Goal: Task Accomplishment & Management: Use online tool/utility

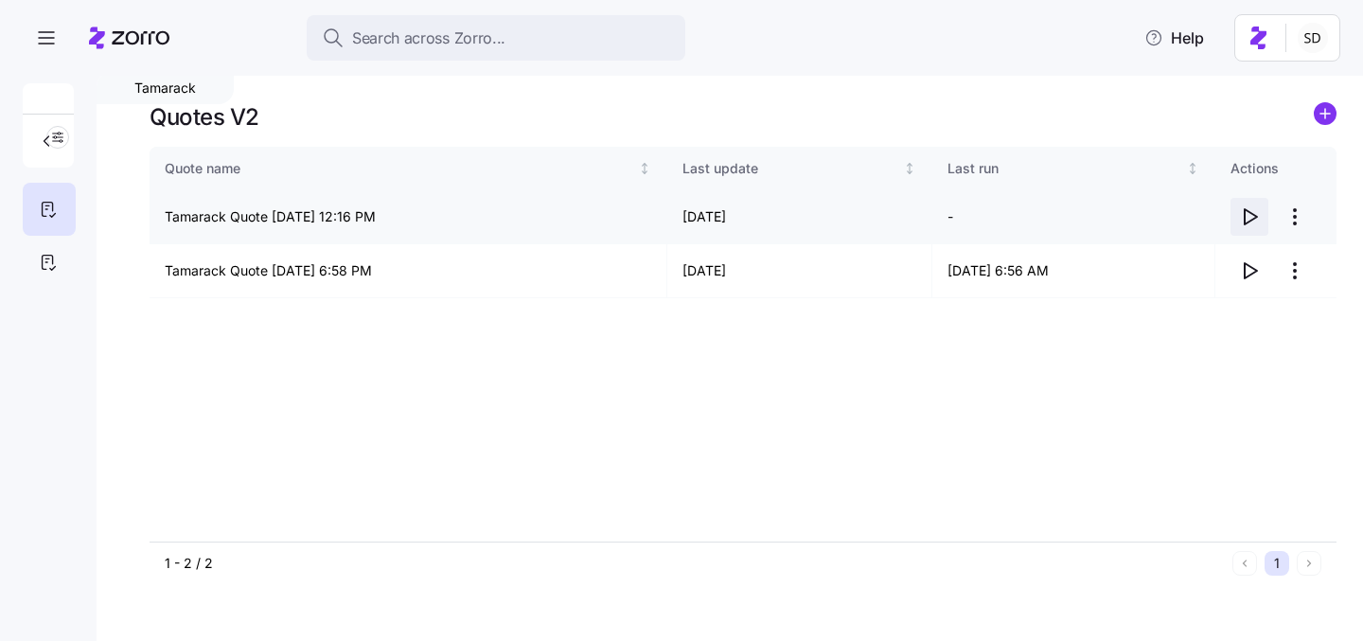
click at [1245, 213] on icon "button" at bounding box center [1251, 216] width 12 height 15
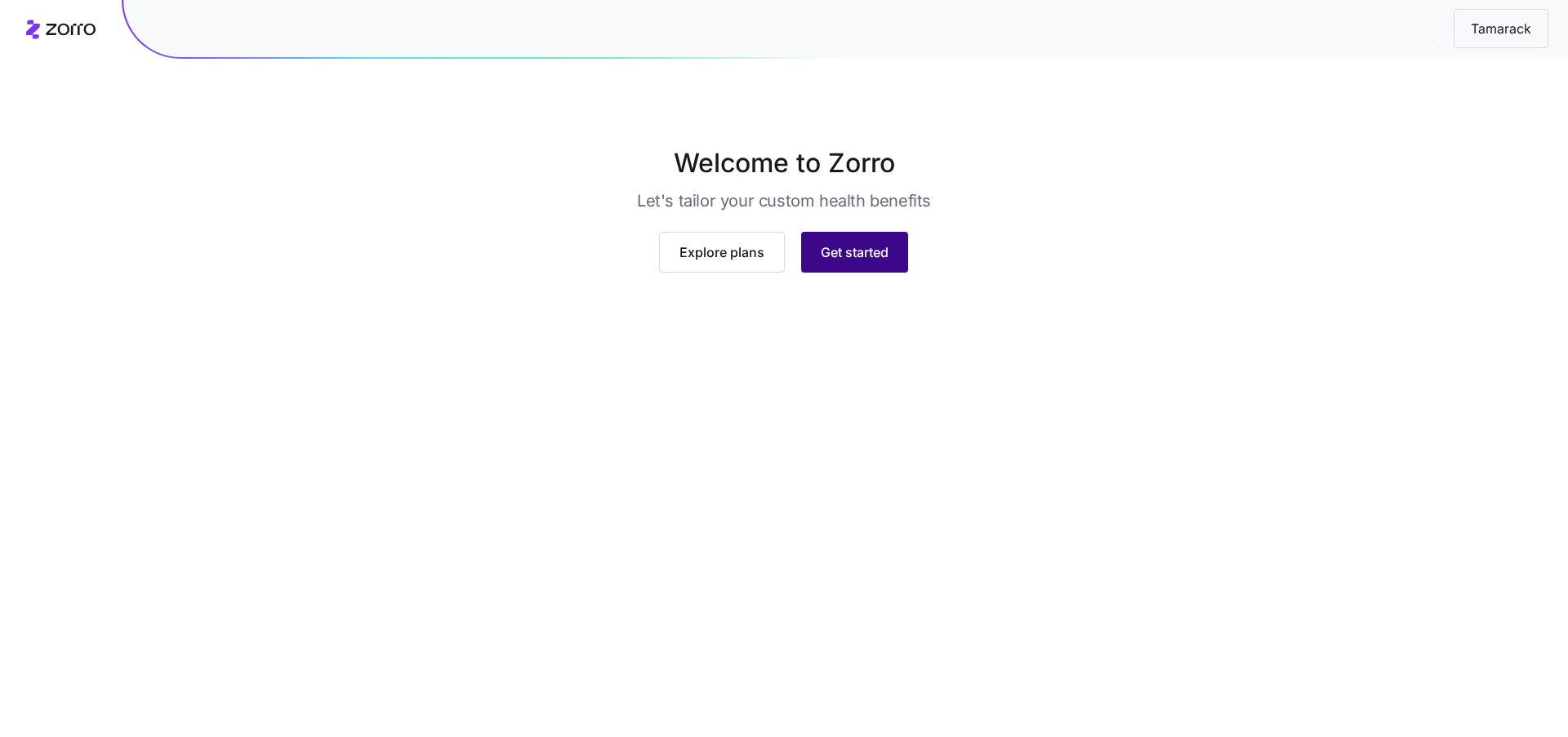
click at [838, 262] on span "Get started" at bounding box center [854, 252] width 68 height 20
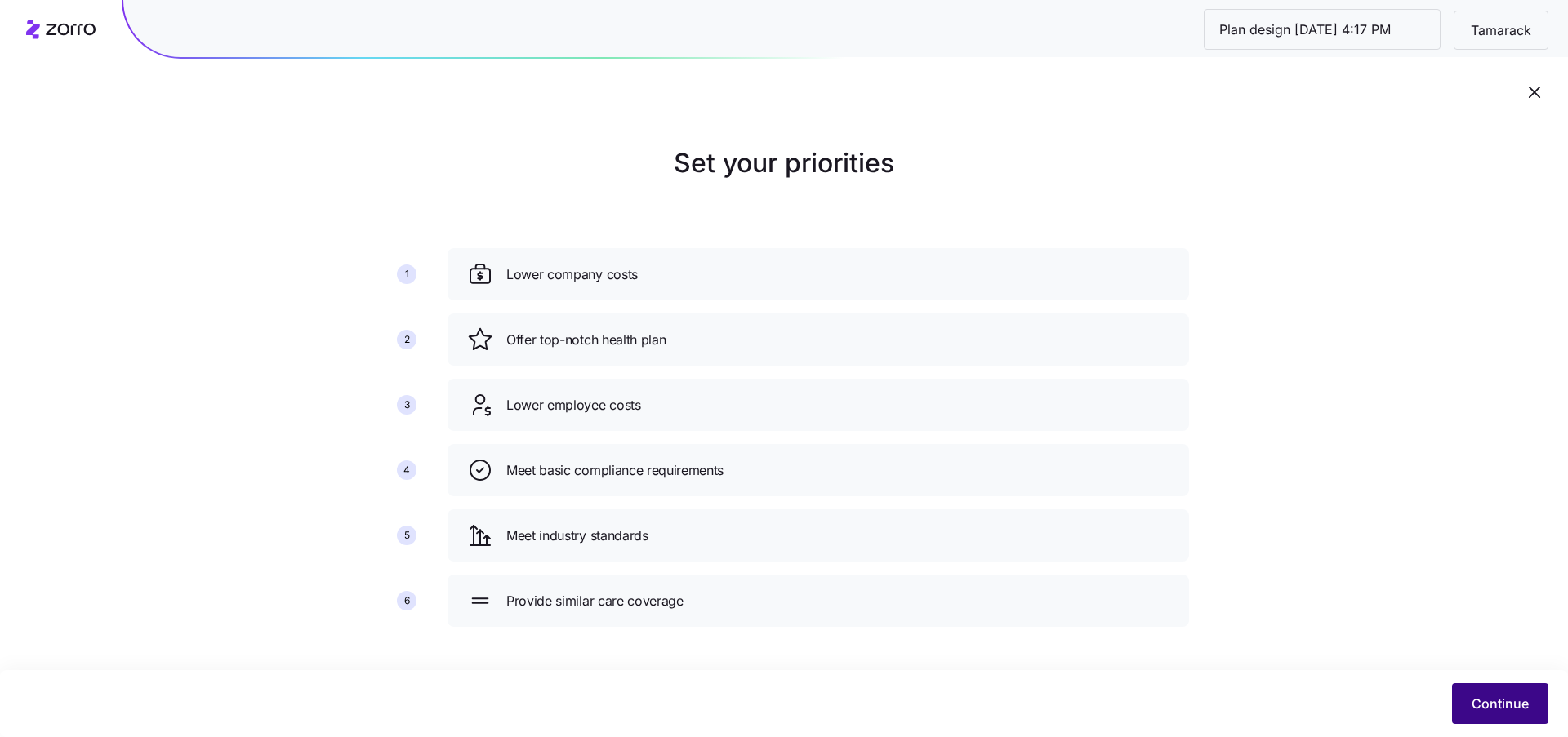
click at [1511, 713] on button "Continue" at bounding box center [1500, 703] width 97 height 41
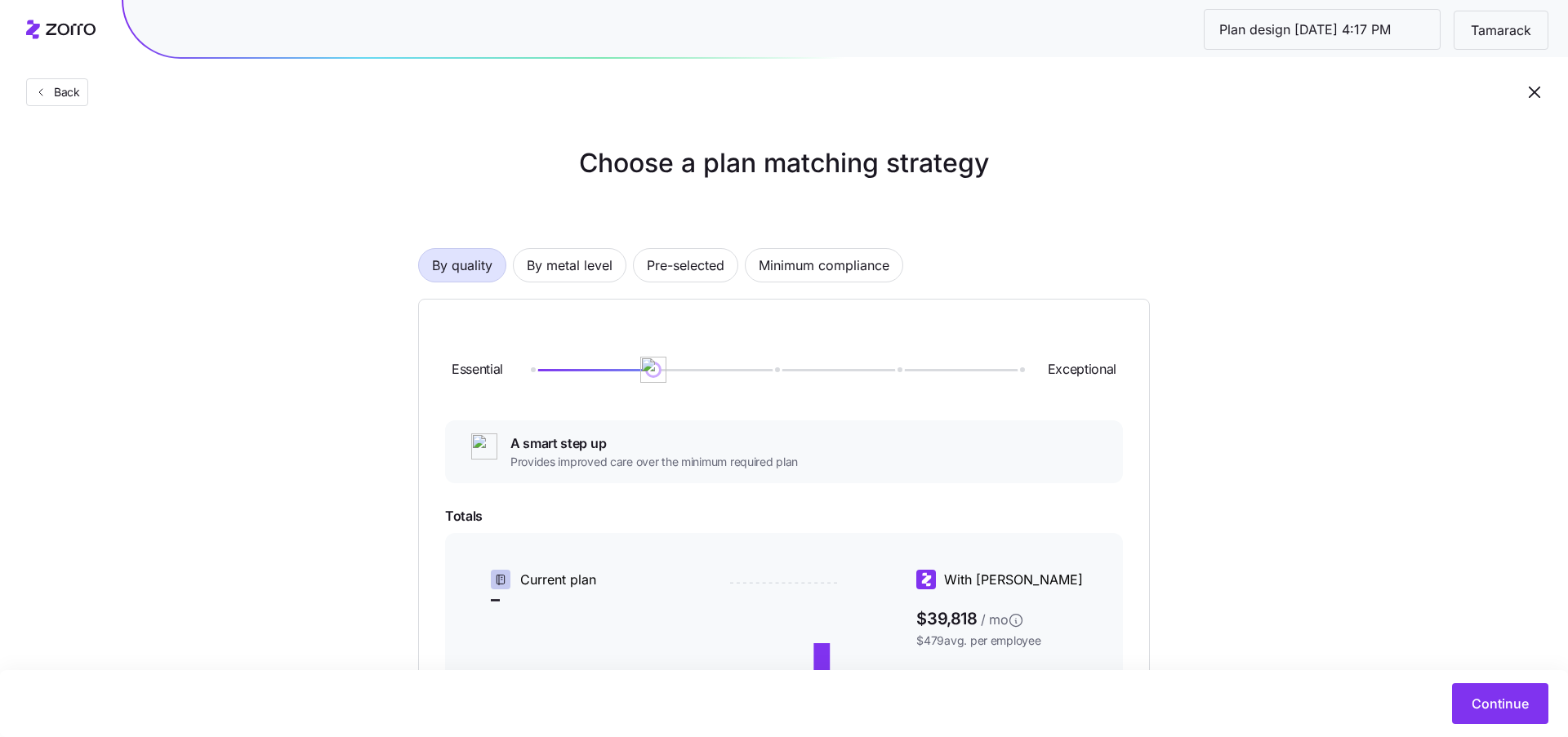
scroll to position [59, 0]
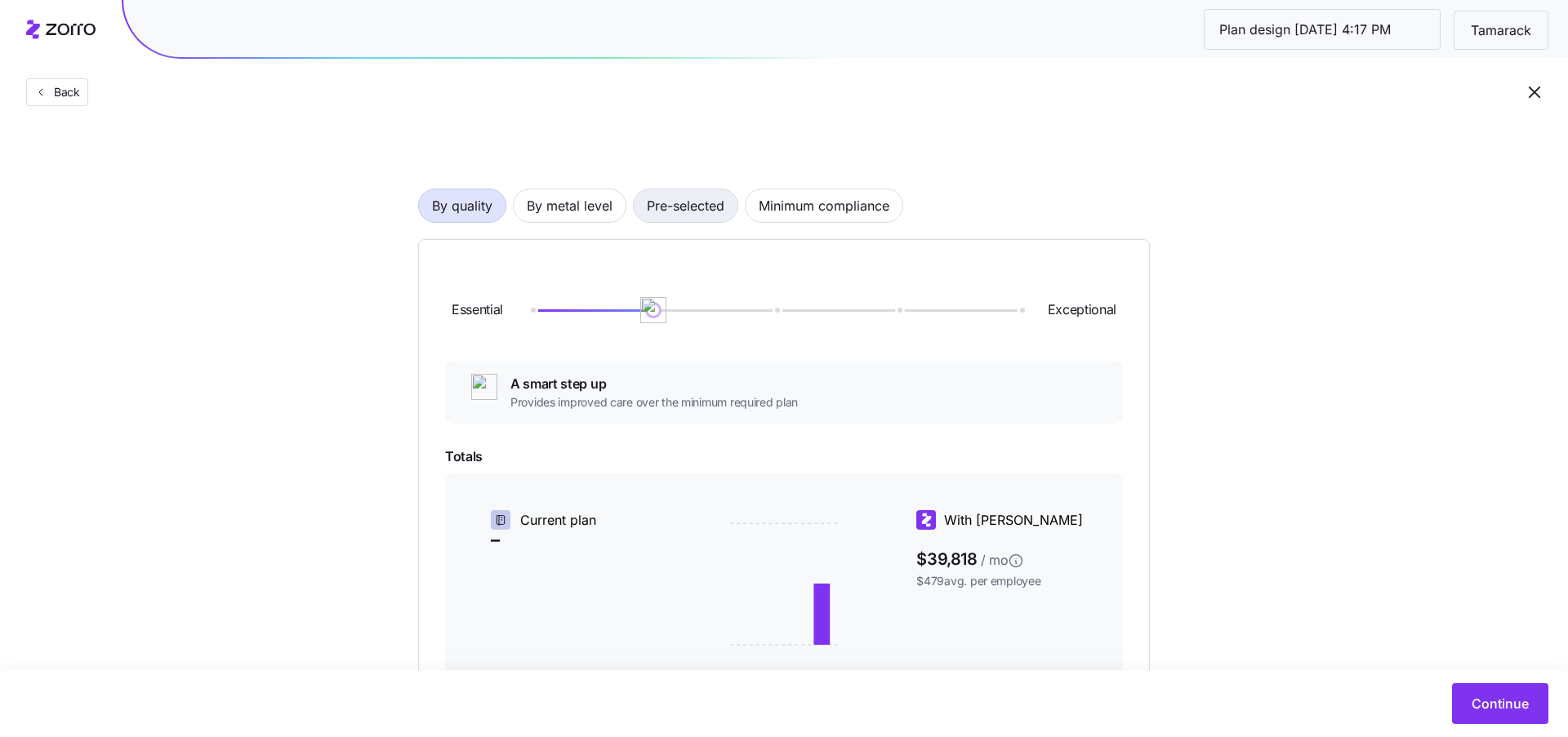
click at [657, 207] on span "Pre-selected" at bounding box center [686, 206] width 78 height 33
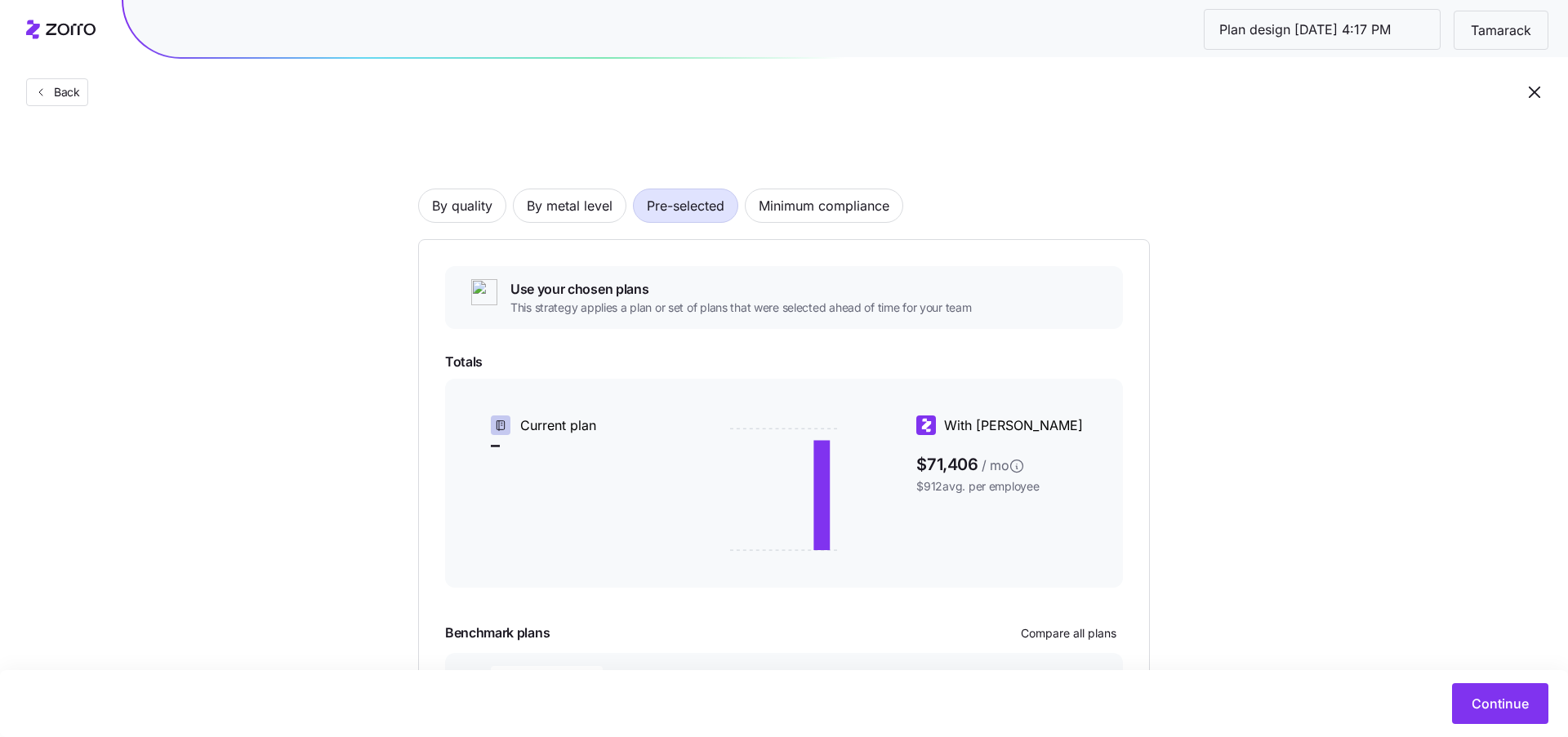
scroll to position [204, 0]
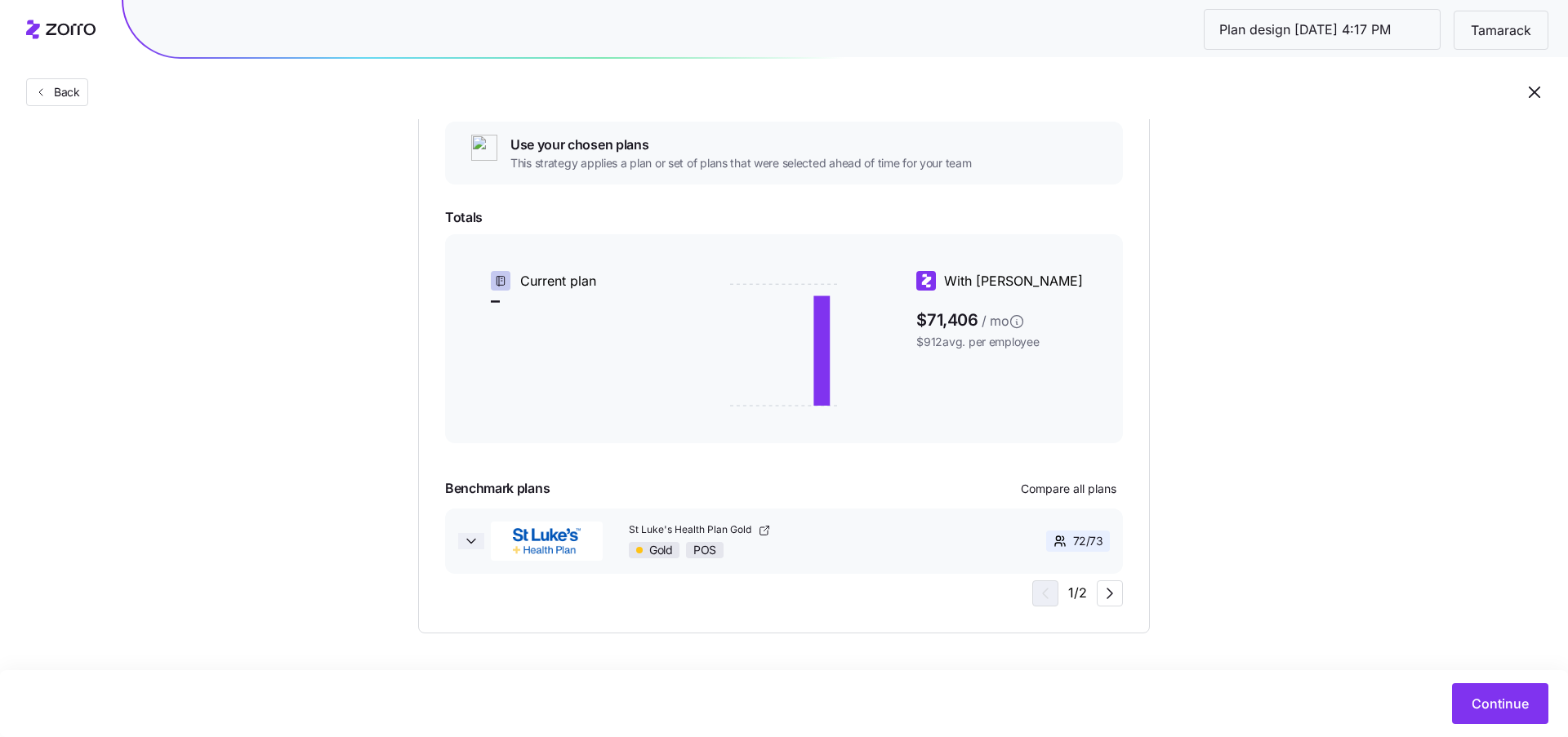
click at [459, 547] on span "button" at bounding box center [471, 540] width 26 height 16
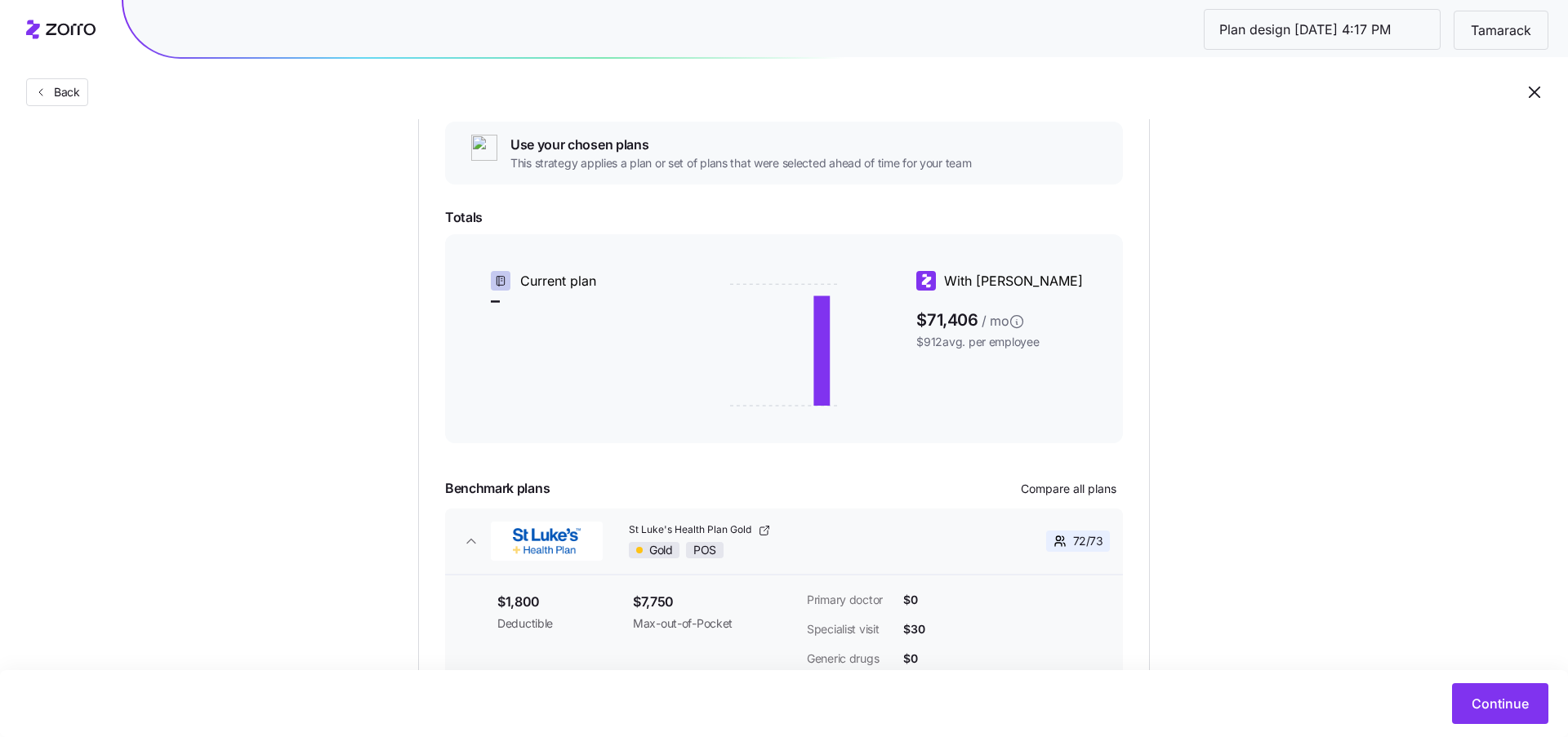
scroll to position [295, 0]
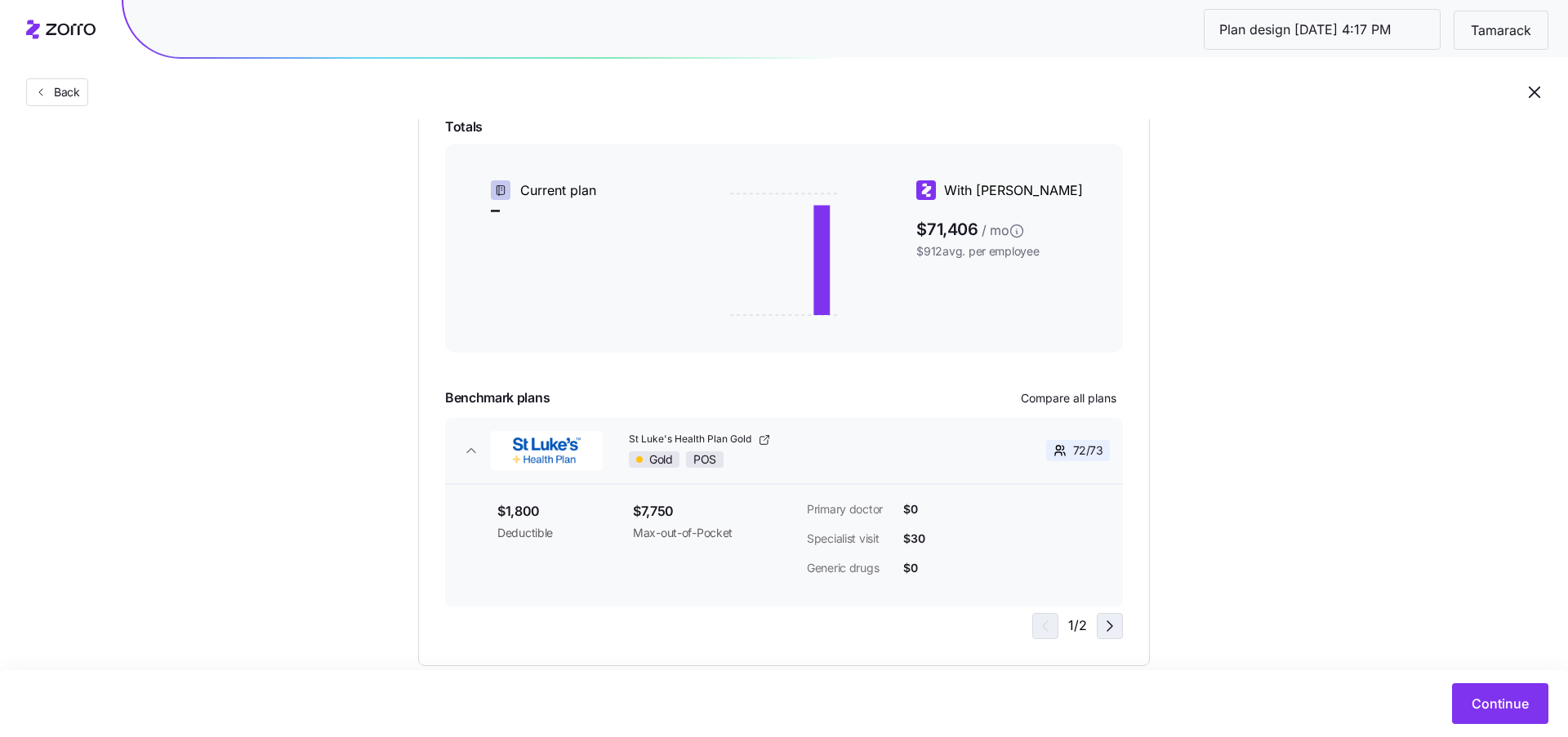
click at [1100, 625] on icon "button" at bounding box center [1109, 626] width 20 height 20
click at [1038, 627] on icon "button" at bounding box center [1042, 626] width 20 height 20
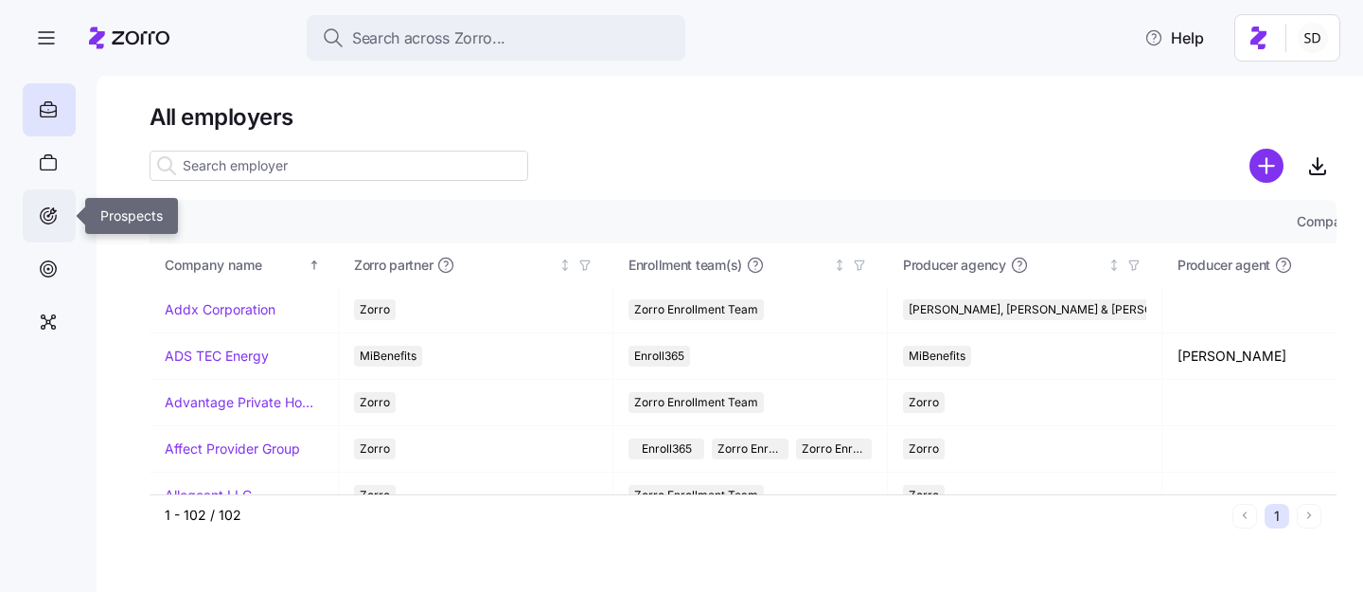
click at [50, 218] on icon at bounding box center [48, 215] width 21 height 23
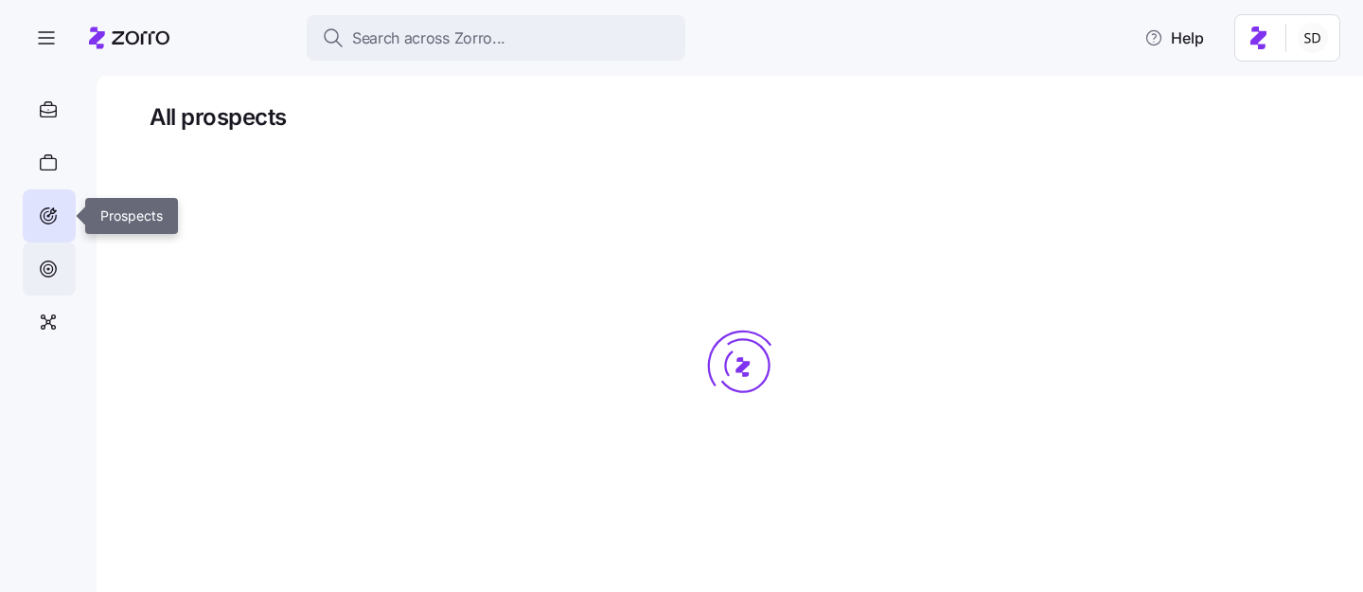
click at [52, 267] on icon at bounding box center [48, 268] width 21 height 23
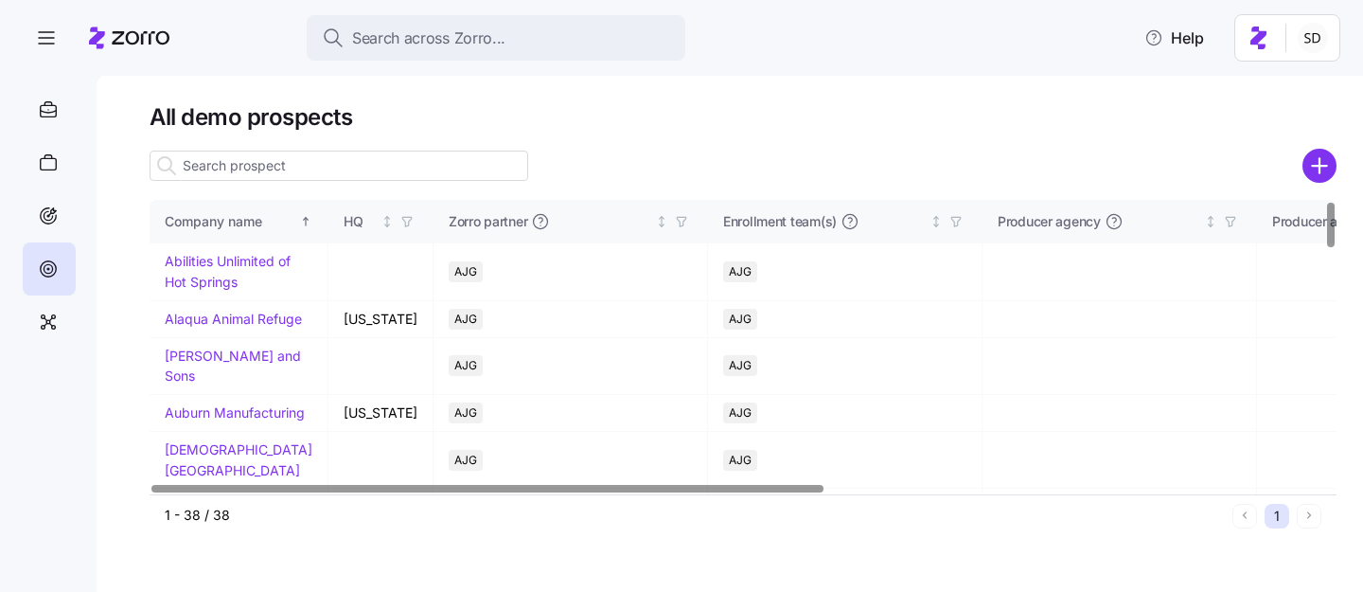
click at [227, 165] on input at bounding box center [339, 166] width 379 height 30
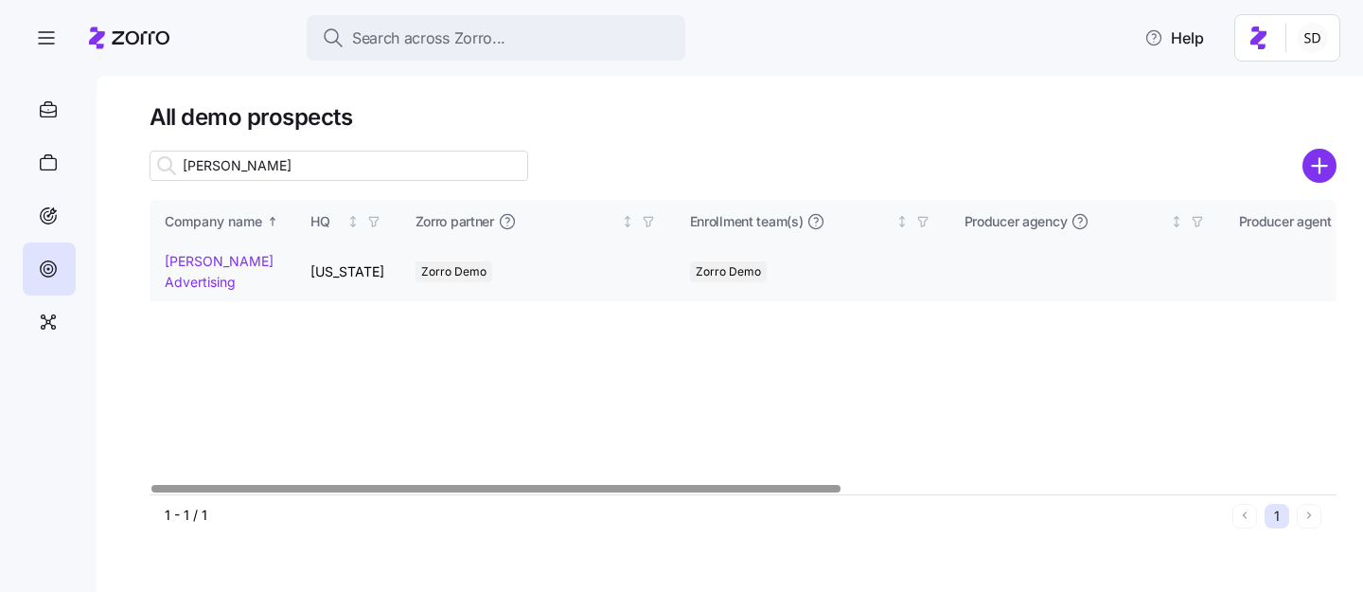
type input "kurian"
click at [174, 259] on link "[PERSON_NAME] Advertising" at bounding box center [219, 271] width 109 height 37
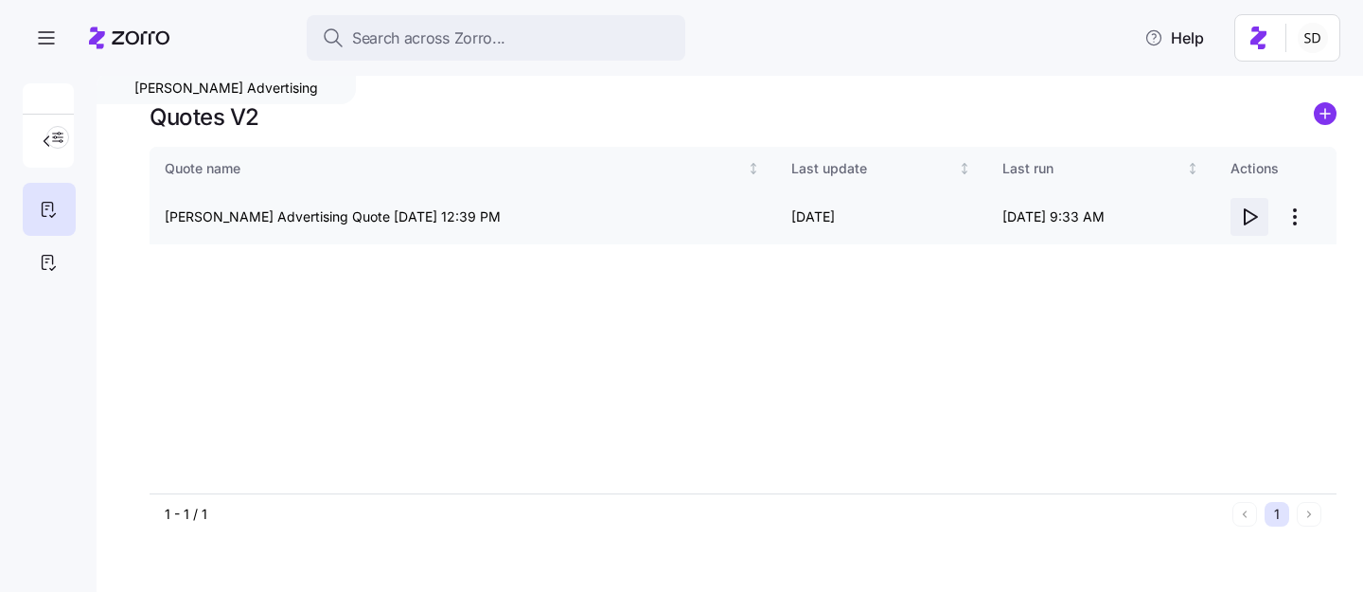
click at [1245, 213] on icon "button" at bounding box center [1251, 216] width 12 height 15
click at [46, 259] on icon at bounding box center [48, 262] width 21 height 23
click at [1247, 222] on icon "button" at bounding box center [1249, 216] width 23 height 23
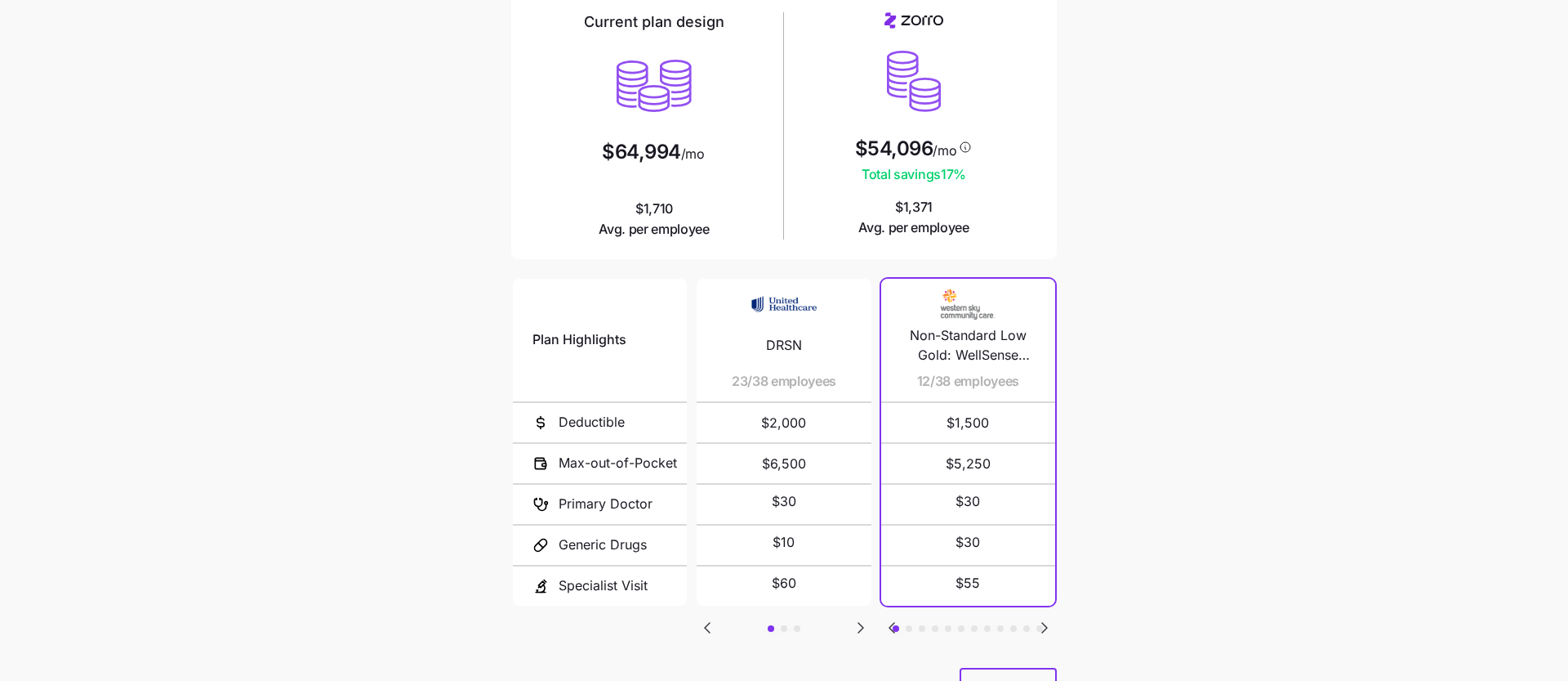
scroll to position [185, 0]
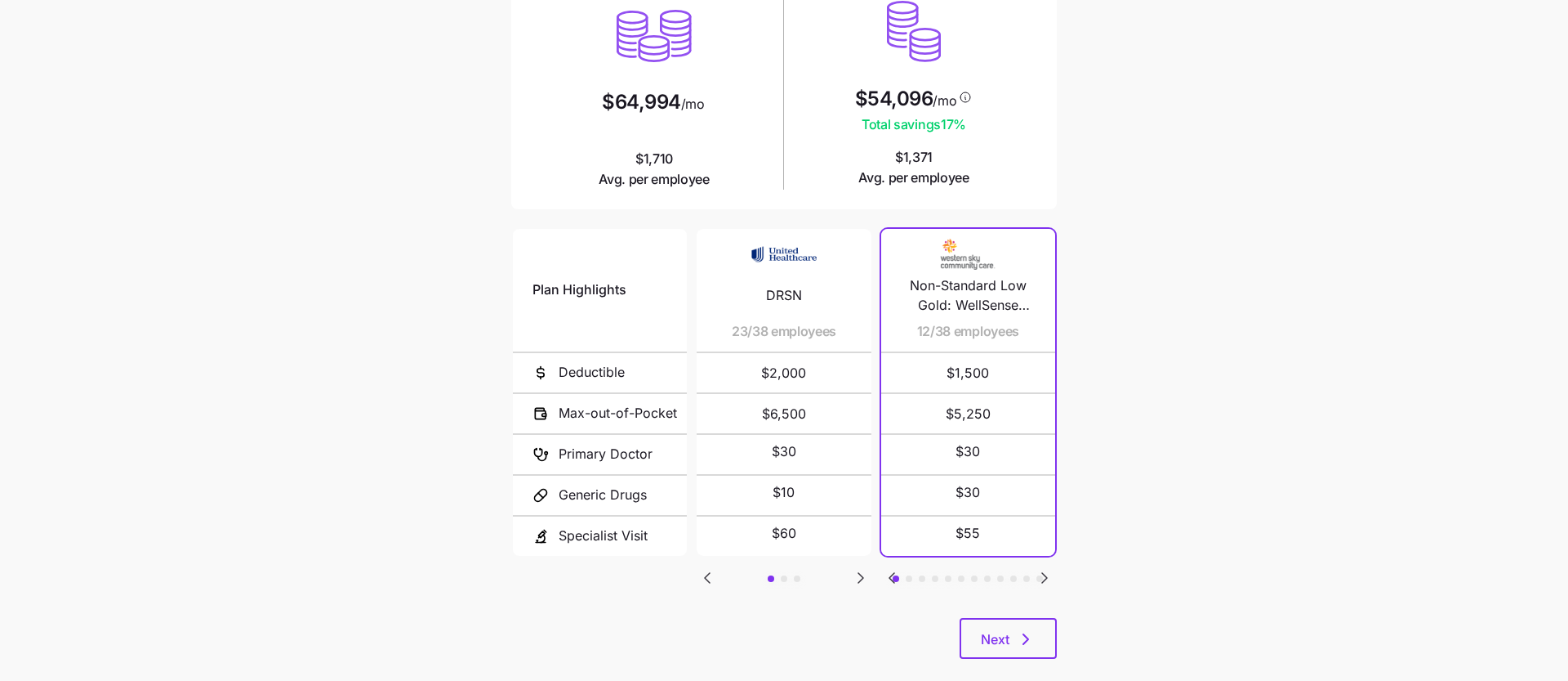
click at [861, 578] on icon "Go to next slide" at bounding box center [860, 577] width 20 height 20
click at [709, 568] on icon "Go to previous slide" at bounding box center [706, 577] width 20 height 20
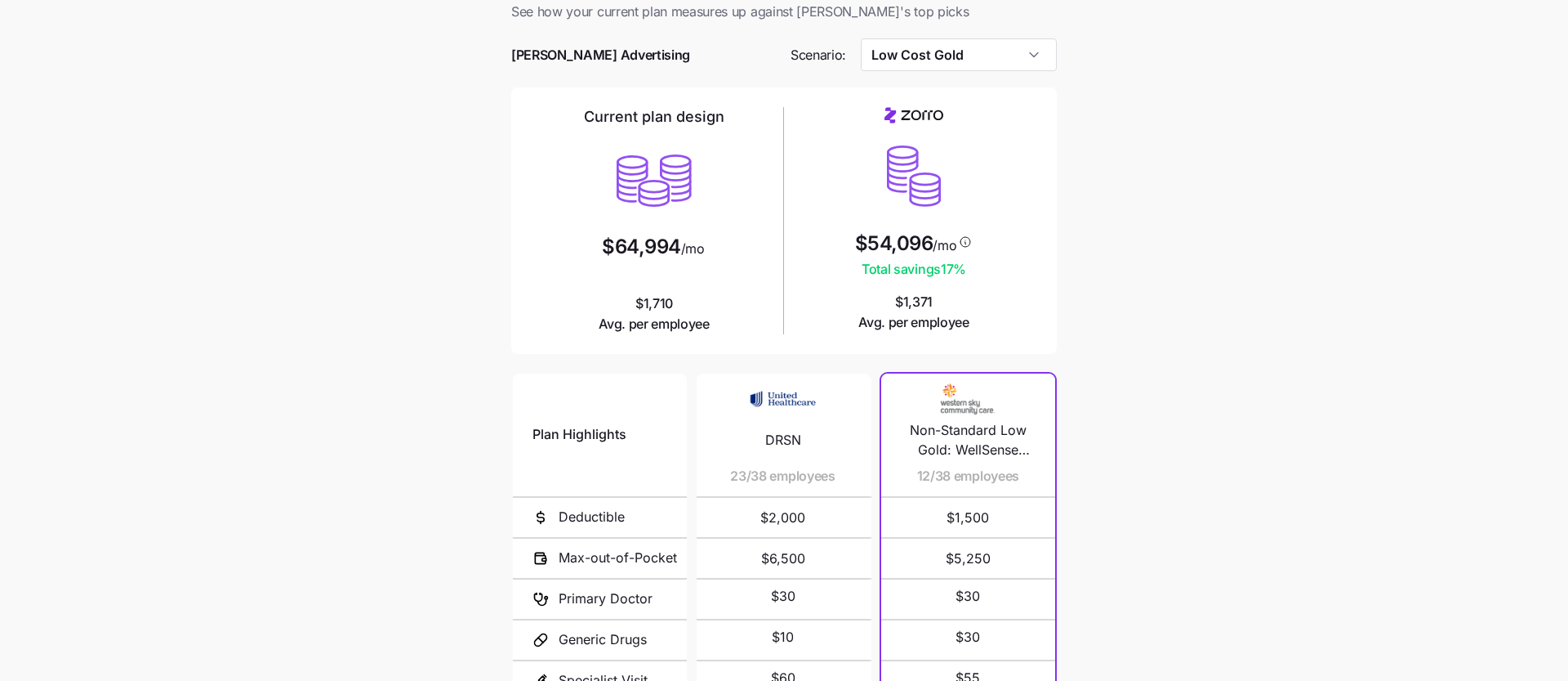
scroll to position [0, 0]
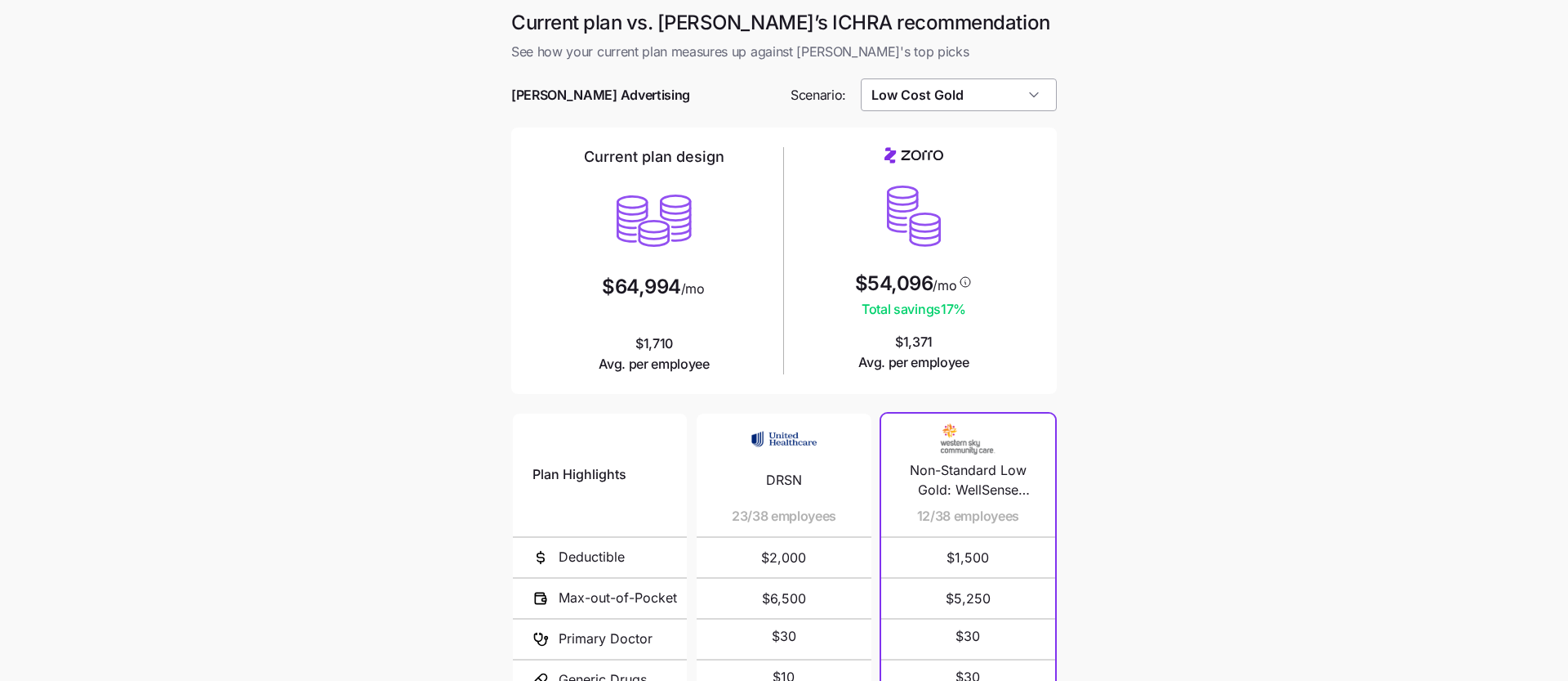
click at [1000, 95] on input "Low Cost Gold" at bounding box center [959, 95] width 197 height 33
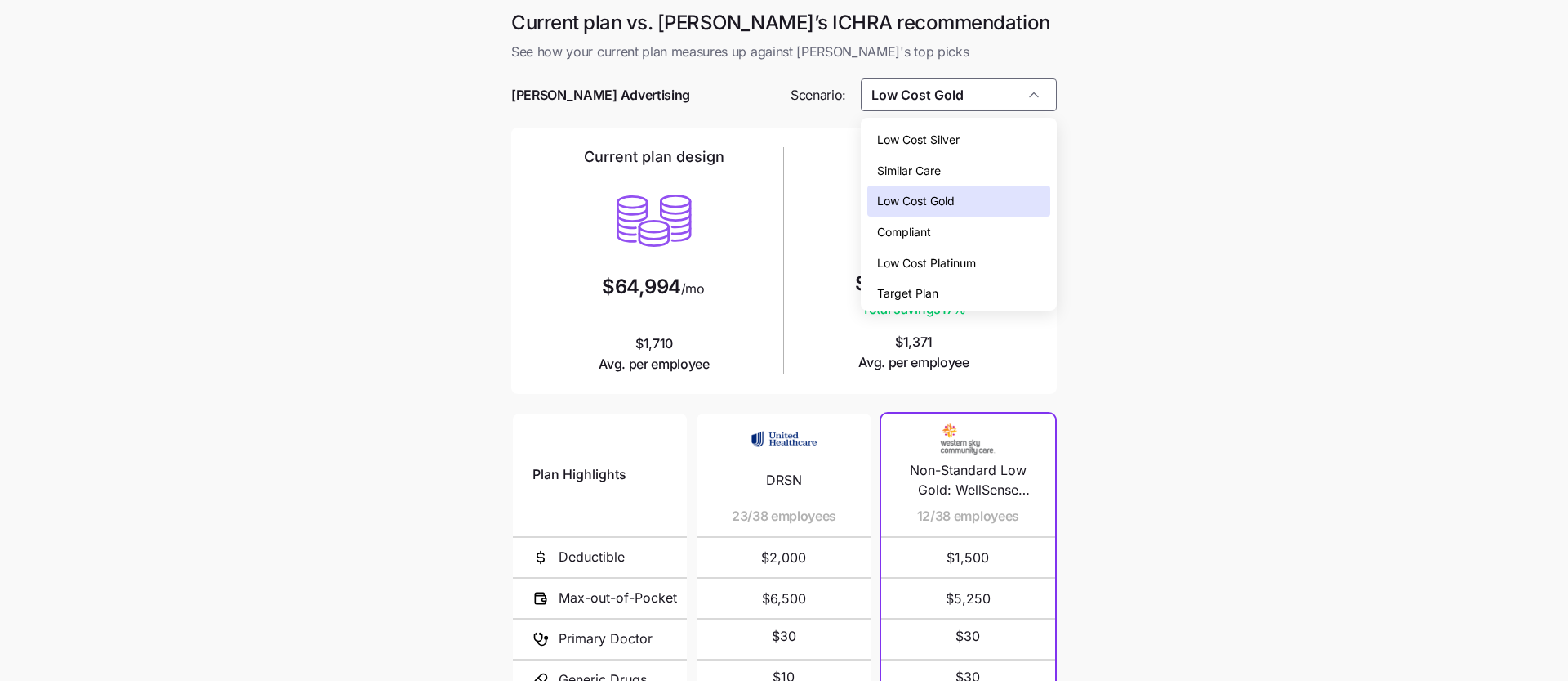
click at [1005, 134] on div "Low Cost Silver" at bounding box center [958, 140] width 184 height 31
type input "Low Cost Silver"
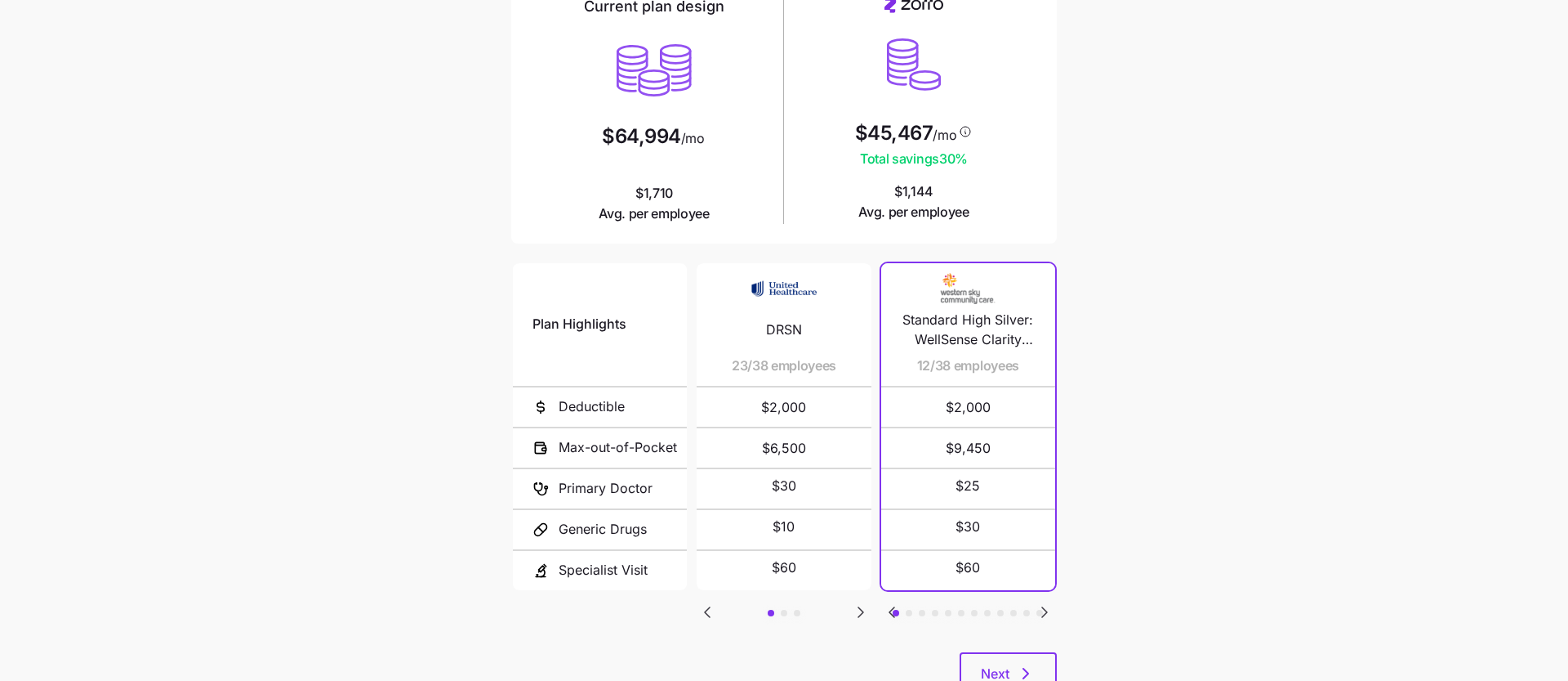
scroll to position [211, 0]
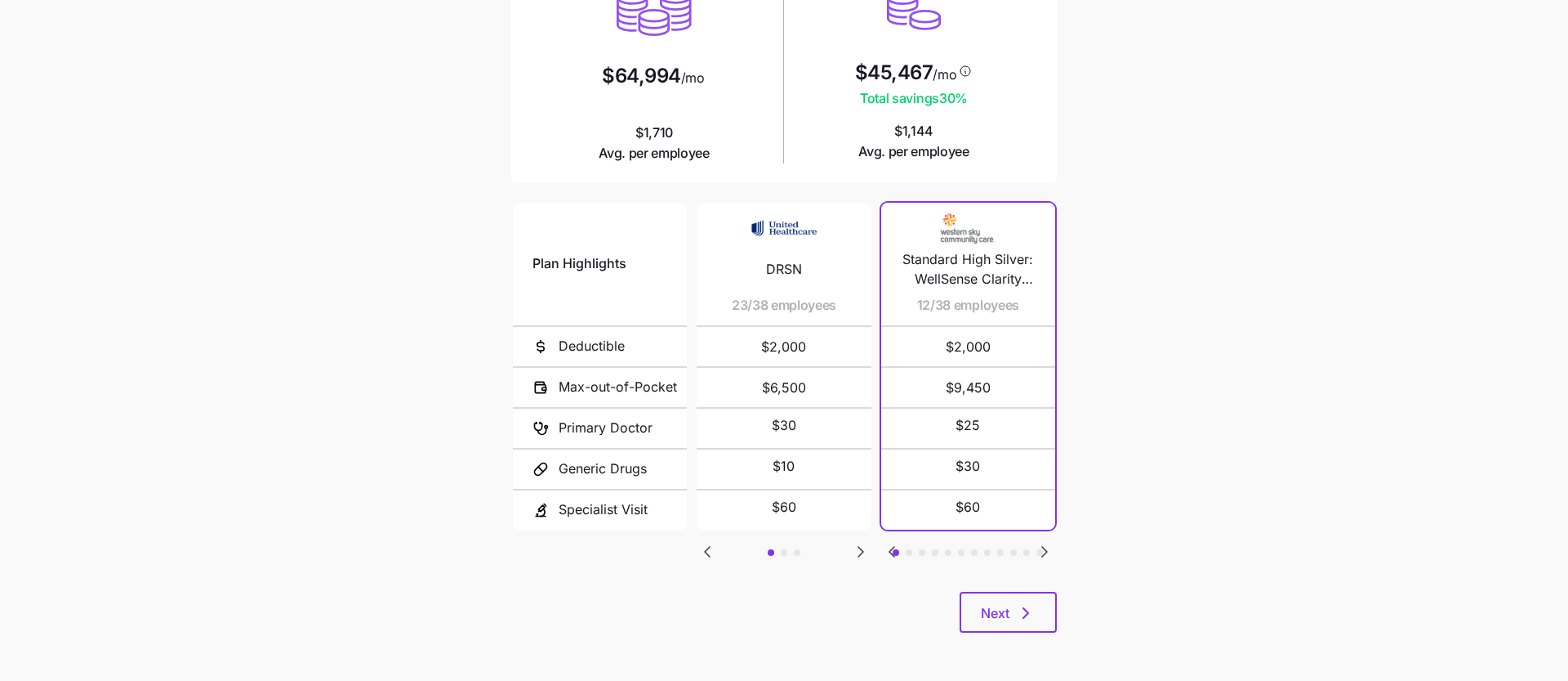
click at [1046, 544] on icon "Go to next slide" at bounding box center [1044, 552] width 20 height 20
click at [889, 542] on icon "Go to previous slide" at bounding box center [891, 552] width 20 height 20
click at [1048, 545] on icon "Go to next slide" at bounding box center [1044, 552] width 20 height 20
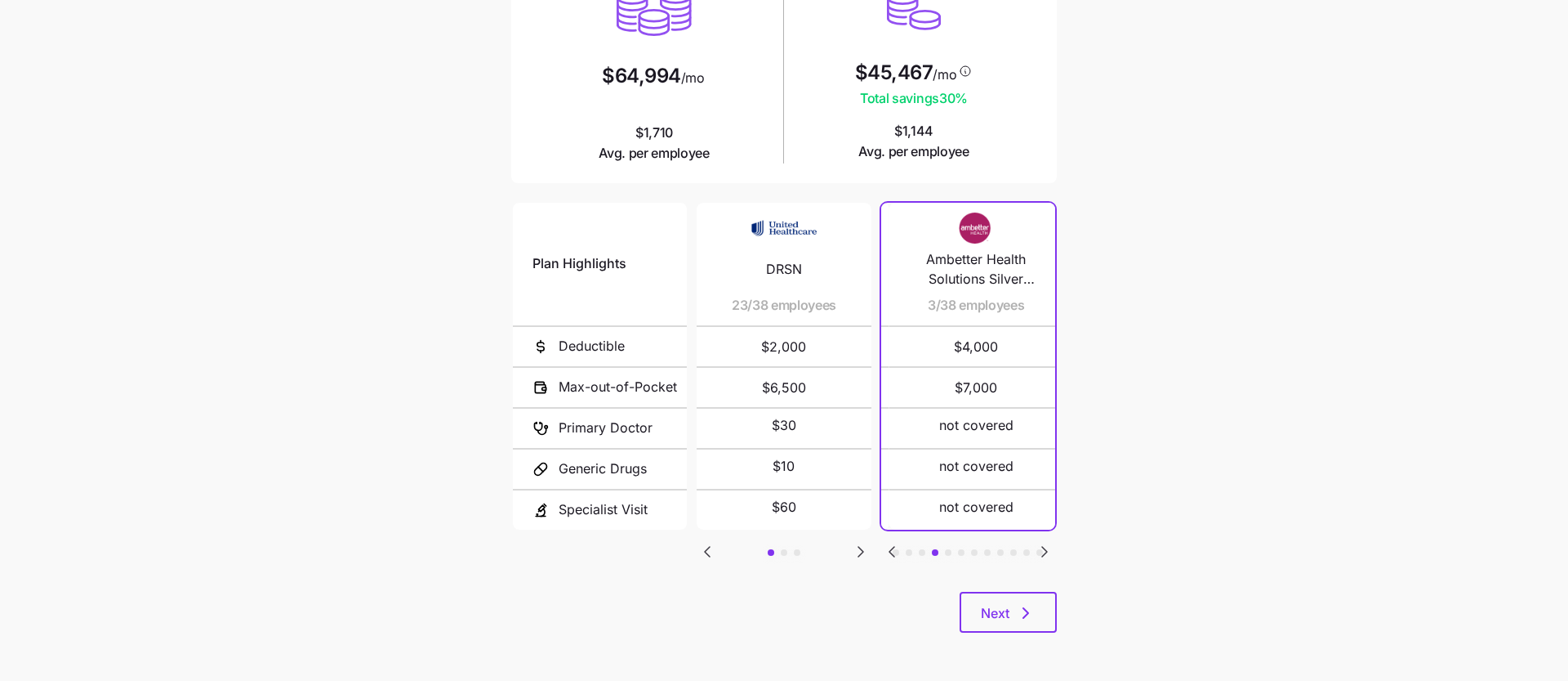
click at [1048, 545] on icon "Go to next slide" at bounding box center [1044, 552] width 20 height 20
click at [886, 543] on icon "Go to previous slide" at bounding box center [891, 552] width 20 height 20
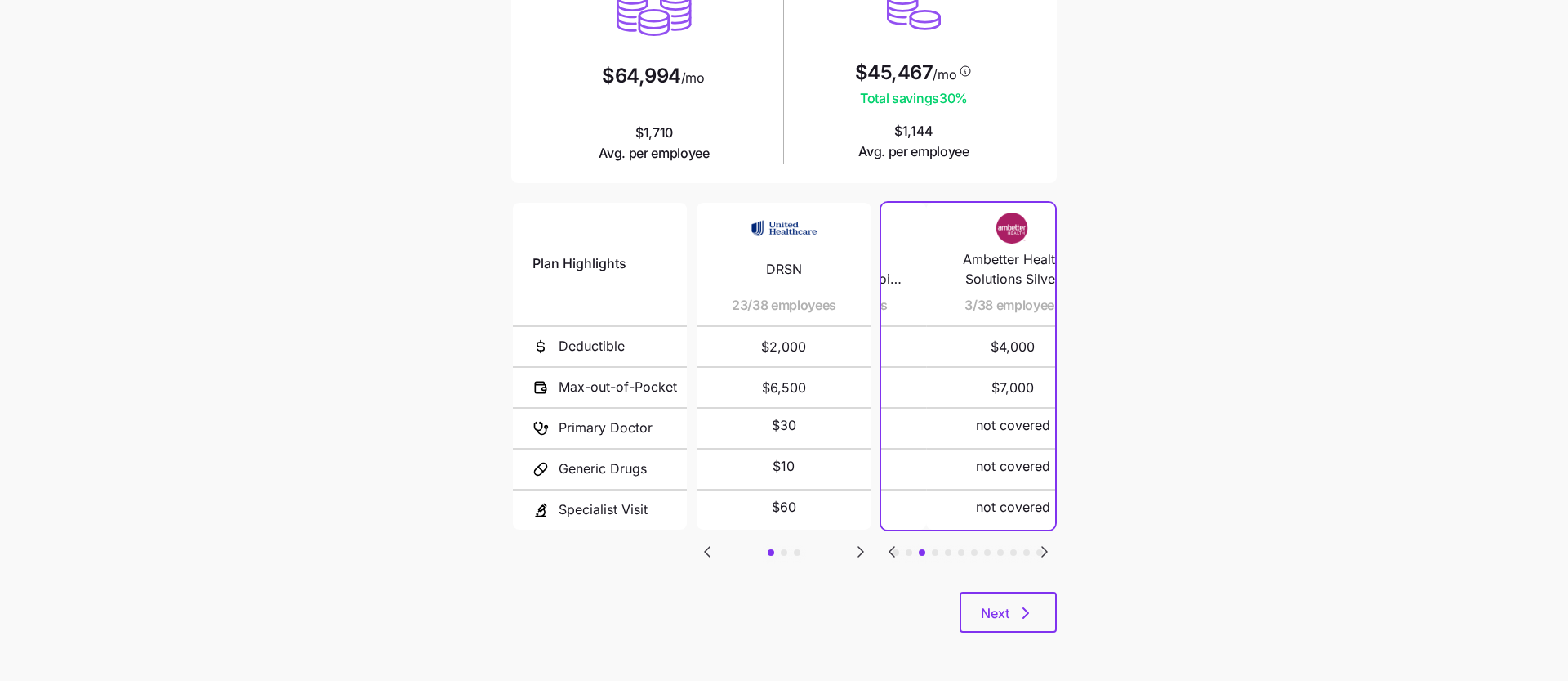
click at [886, 543] on icon "Go to previous slide" at bounding box center [891, 552] width 20 height 20
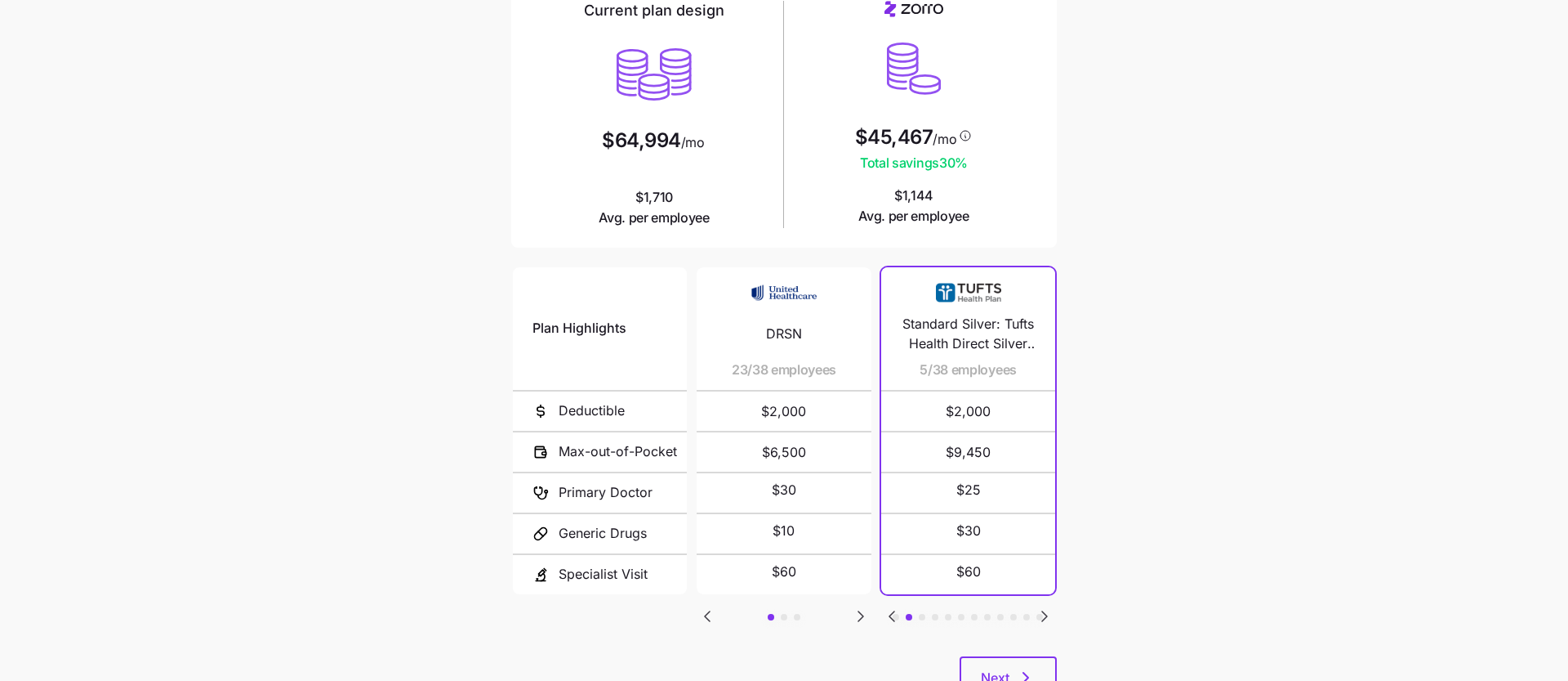
scroll to position [182, 0]
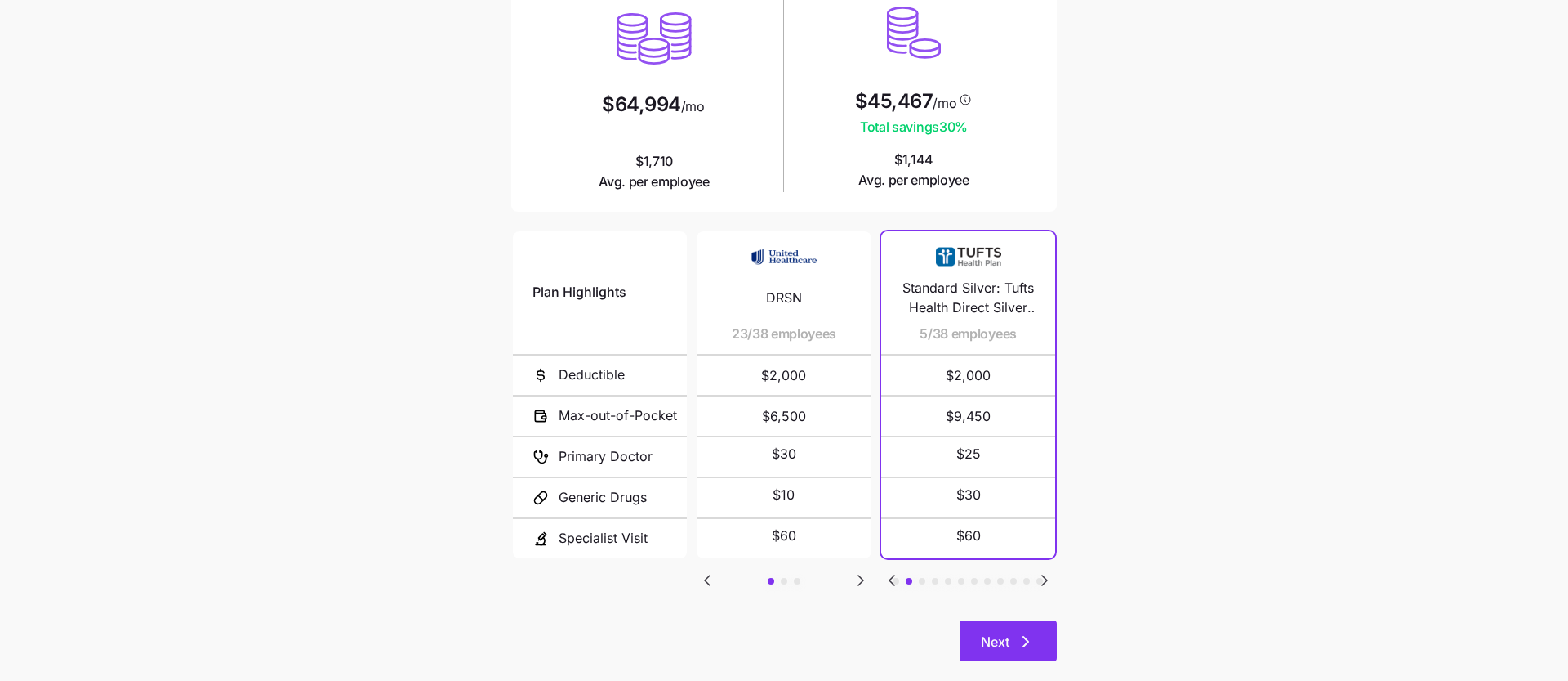
click at [1004, 633] on span "Next" at bounding box center [994, 641] width 28 height 20
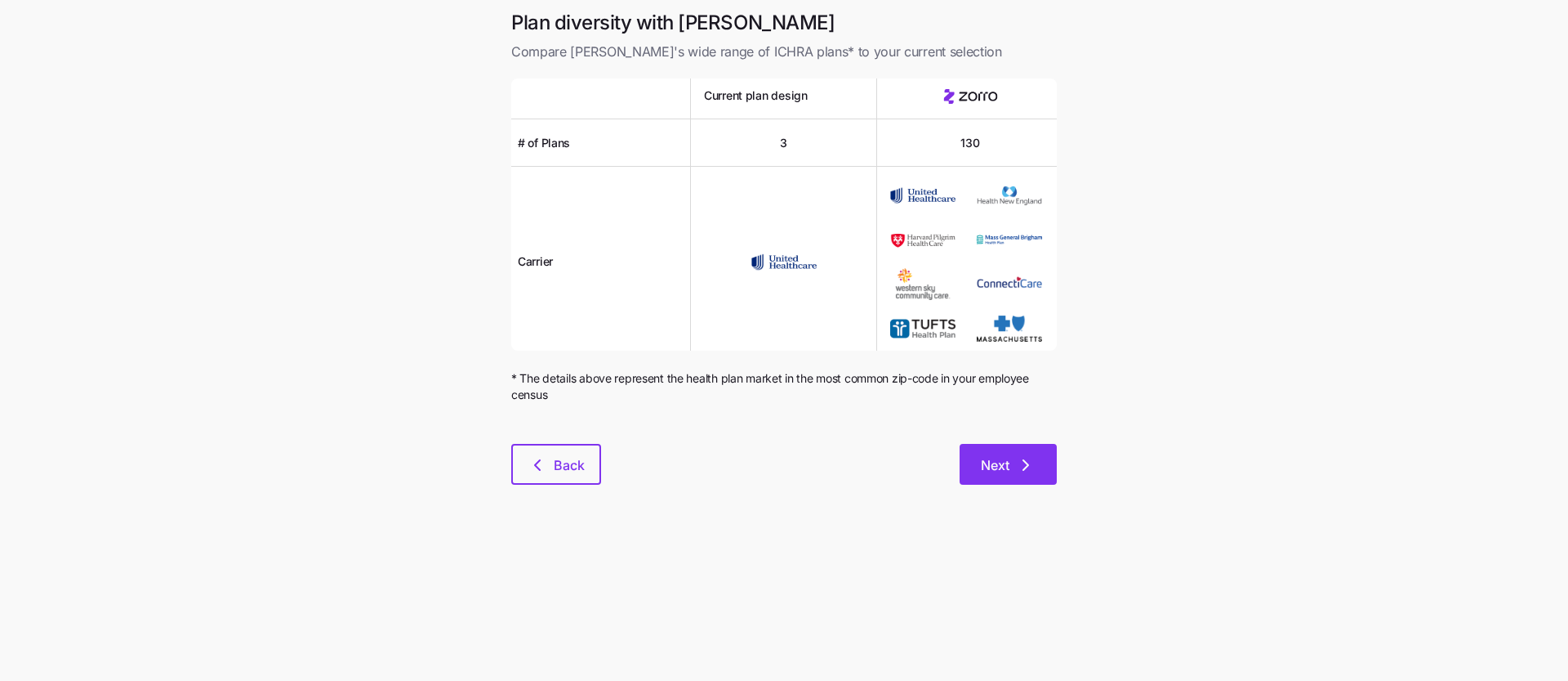
click at [1022, 457] on icon "button" at bounding box center [1025, 464] width 20 height 20
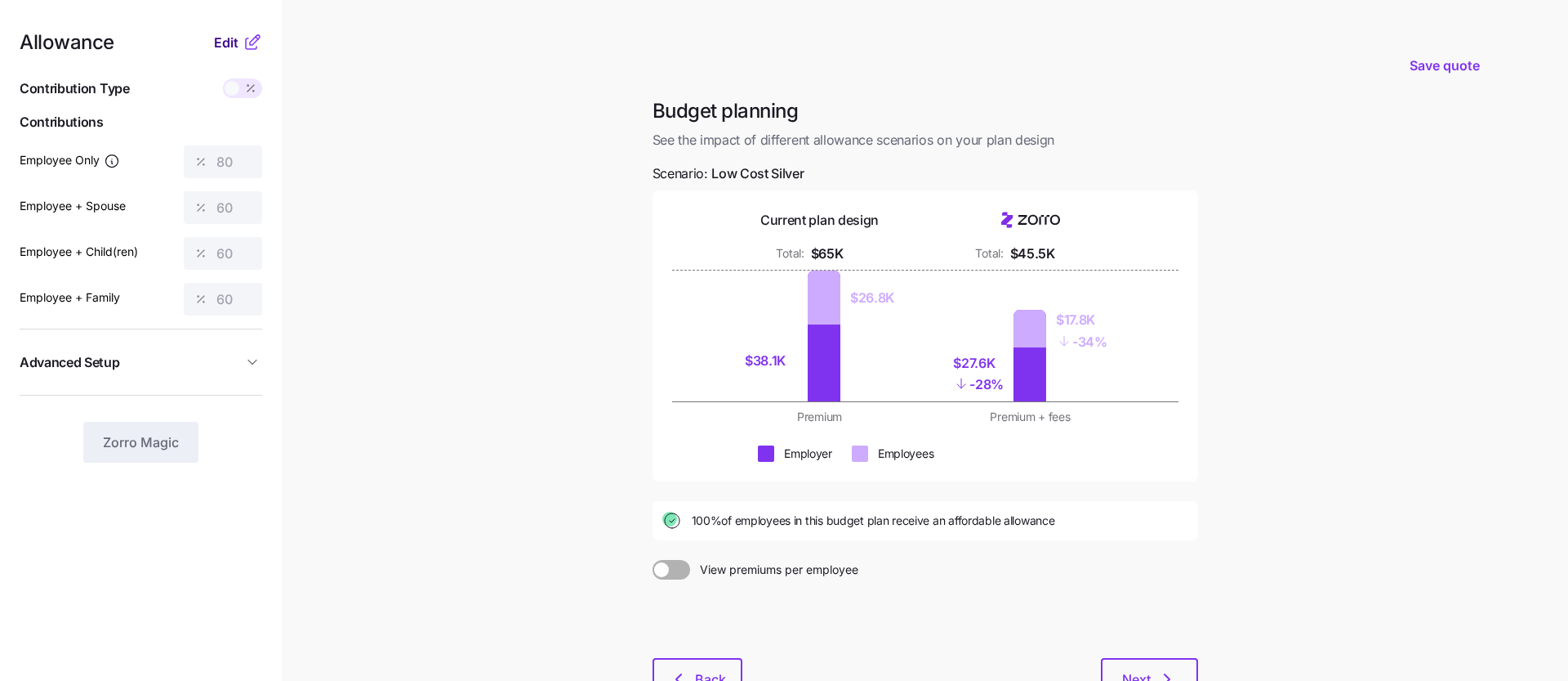
click at [229, 41] on span "Edit" at bounding box center [226, 42] width 24 height 20
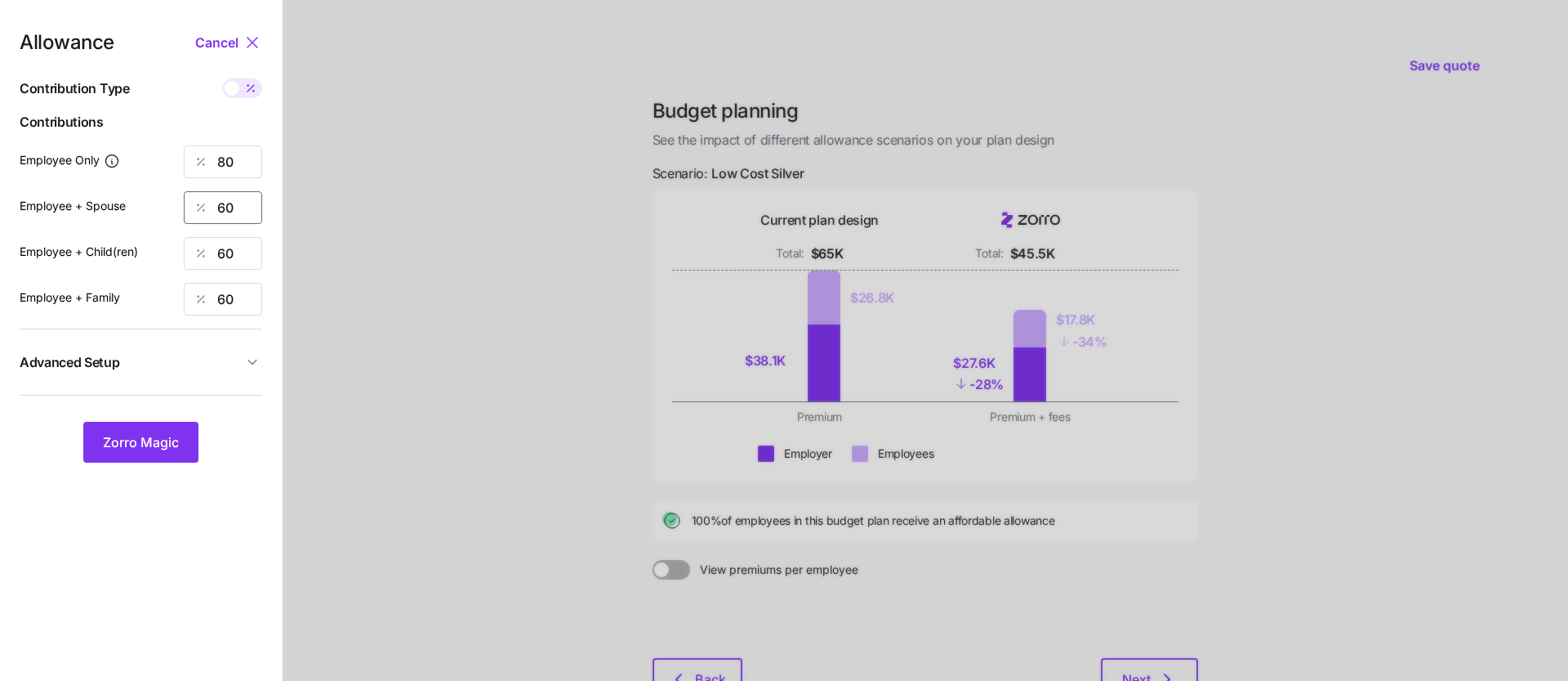
click at [237, 203] on input "60" at bounding box center [223, 208] width 78 height 33
type input "6"
type input "0"
click at [249, 249] on input "60" at bounding box center [223, 254] width 78 height 33
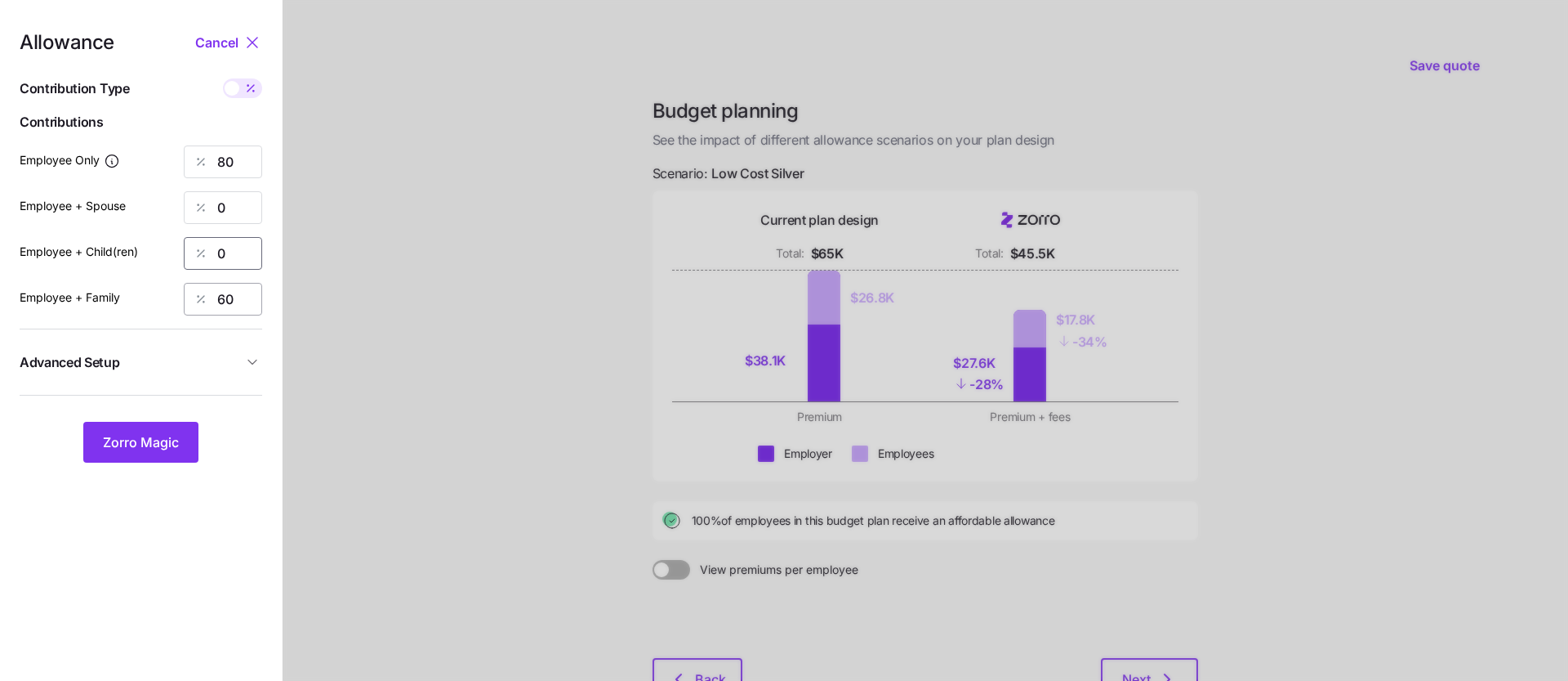
type input "0"
click at [245, 293] on input "60" at bounding box center [223, 300] width 78 height 33
type input "0"
click at [248, 157] on input "80" at bounding box center [223, 161] width 78 height 33
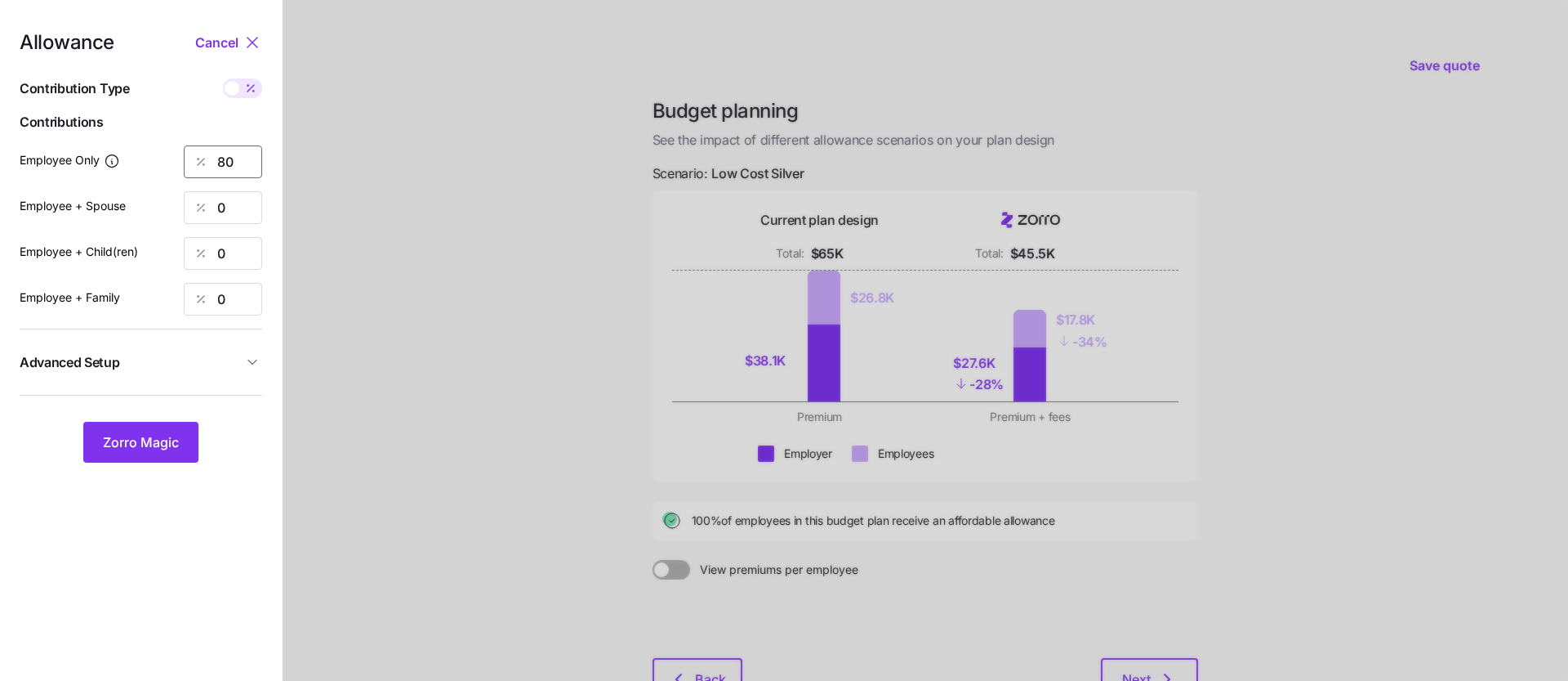
click at [248, 157] on input "80" at bounding box center [223, 161] width 78 height 33
click at [423, 82] on div at bounding box center [925, 401] width 1285 height 804
click at [148, 439] on span "Zorro Magic" at bounding box center [141, 442] width 76 height 20
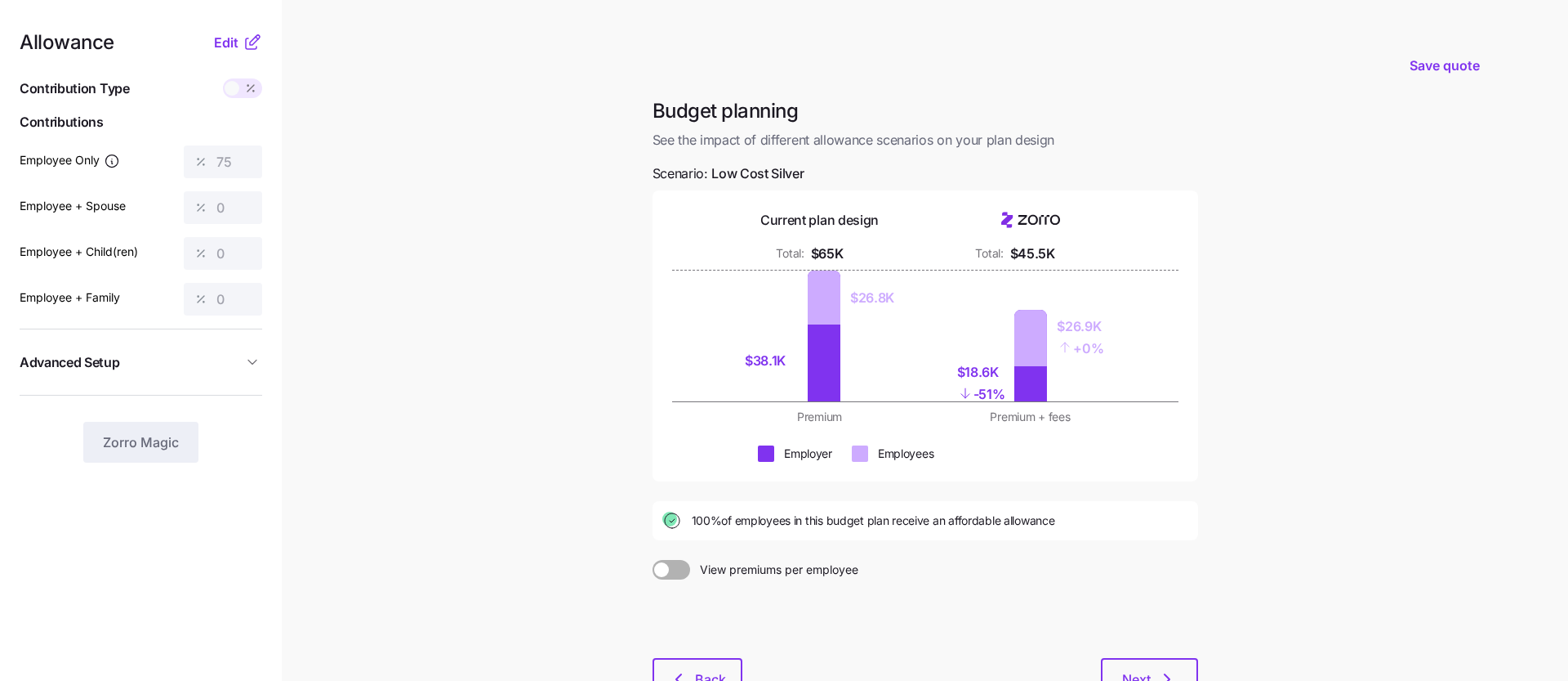
click at [629, 507] on main "Save quote Budget planning See the impact of different allowance scenarios on y…" at bounding box center [784, 401] width 1568 height 804
click at [228, 40] on span "Edit" at bounding box center [226, 42] width 24 height 20
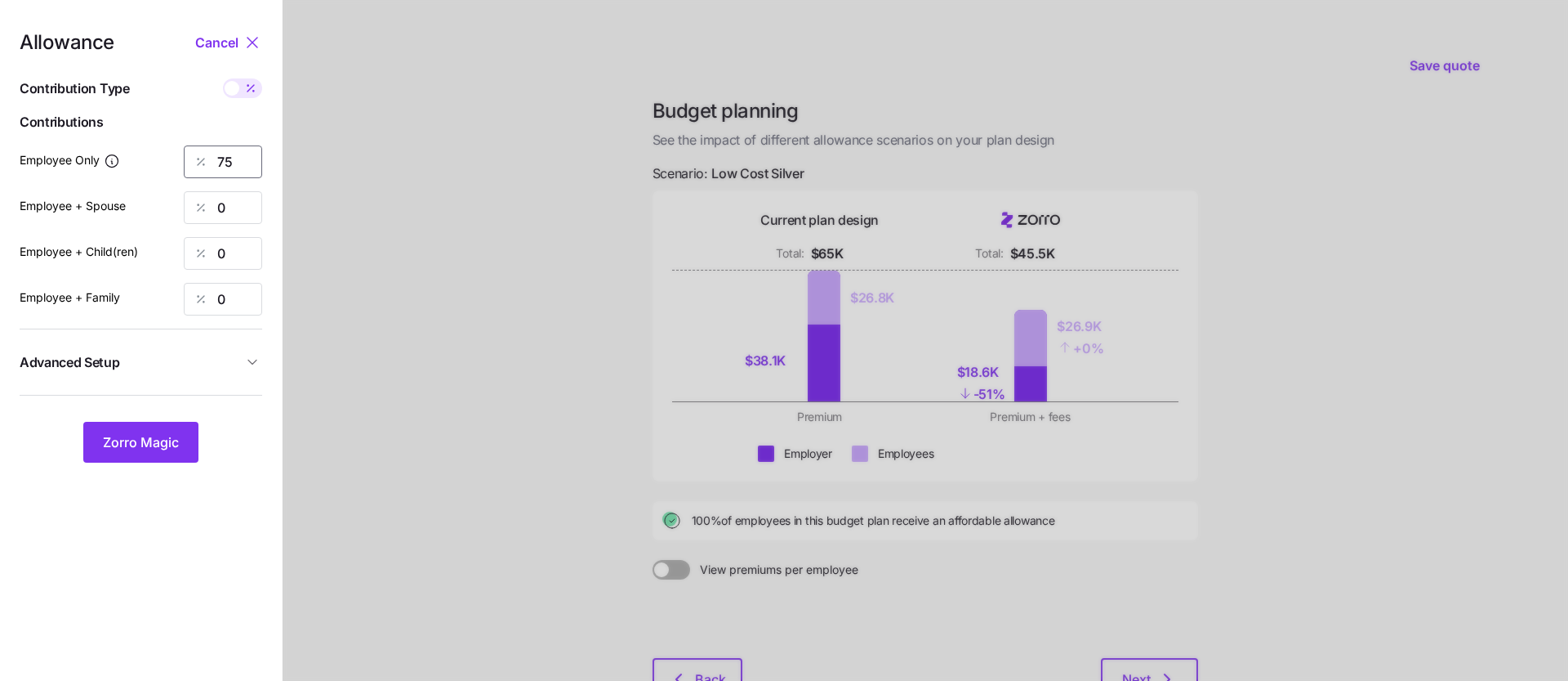
click at [254, 162] on input "75" at bounding box center [223, 161] width 78 height 33
type input "7"
click at [363, 217] on div at bounding box center [925, 401] width 1285 height 804
click at [136, 451] on span "Zorro Magic" at bounding box center [141, 442] width 76 height 20
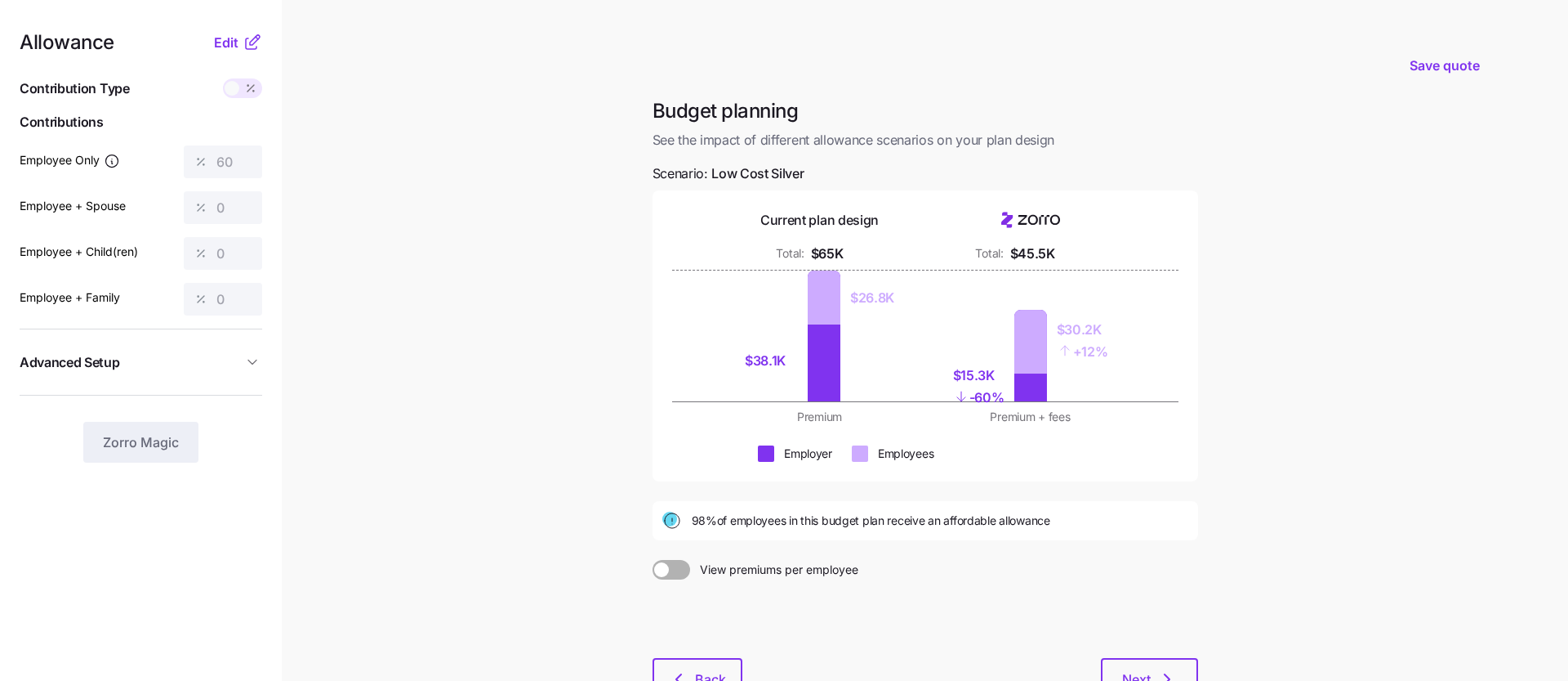
drag, startPoint x: 707, startPoint y: 520, endPoint x: 699, endPoint y: 520, distance: 8.0
click at [699, 520] on span "98% of employees in this budget plan receive an affordable allowance" at bounding box center [871, 520] width 359 height 16
click at [724, 536] on div "98% of employees in this budget plan receive an affordable allowance" at bounding box center [925, 520] width 545 height 39
click at [220, 44] on span "Edit" at bounding box center [226, 42] width 24 height 20
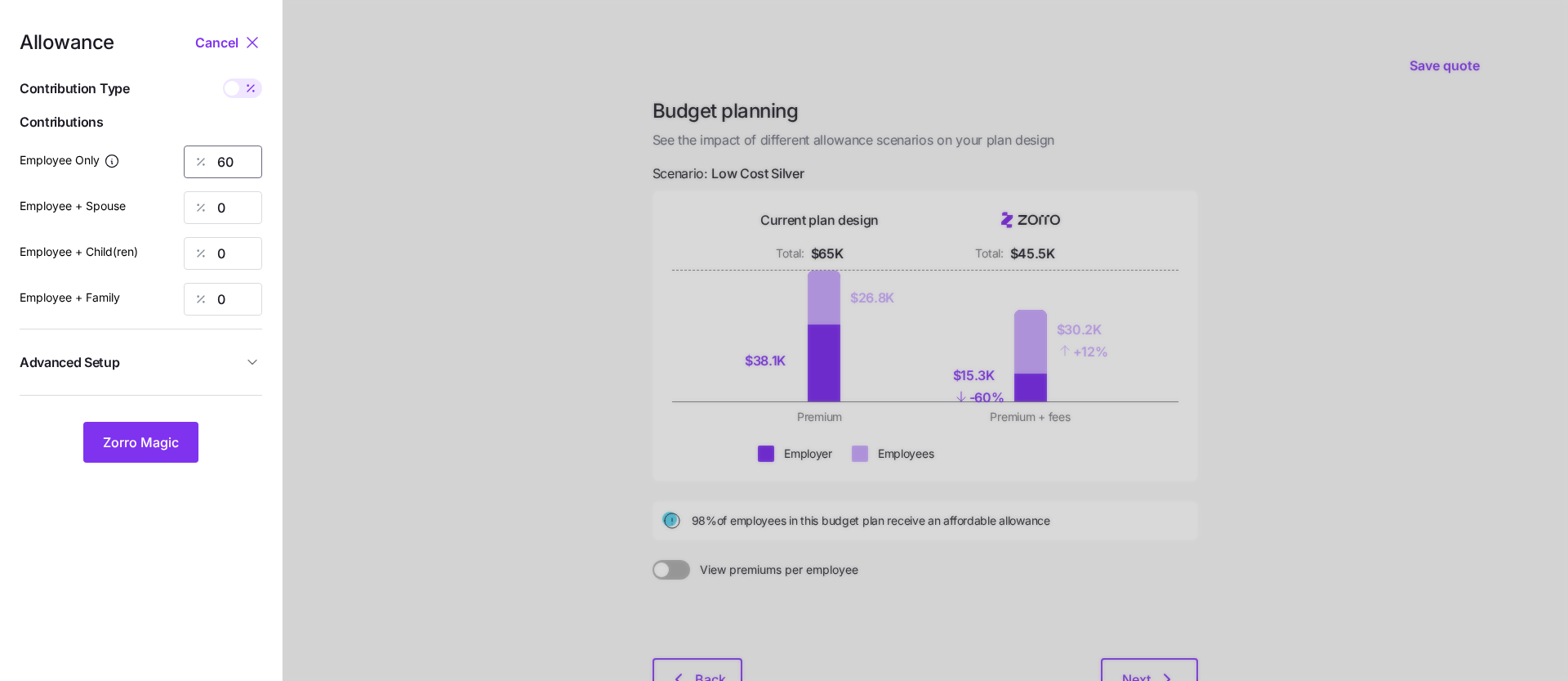
click at [251, 155] on input "60" at bounding box center [223, 161] width 78 height 33
type input "6"
type input "50"
click at [129, 449] on span "Zorro Magic" at bounding box center [141, 442] width 76 height 20
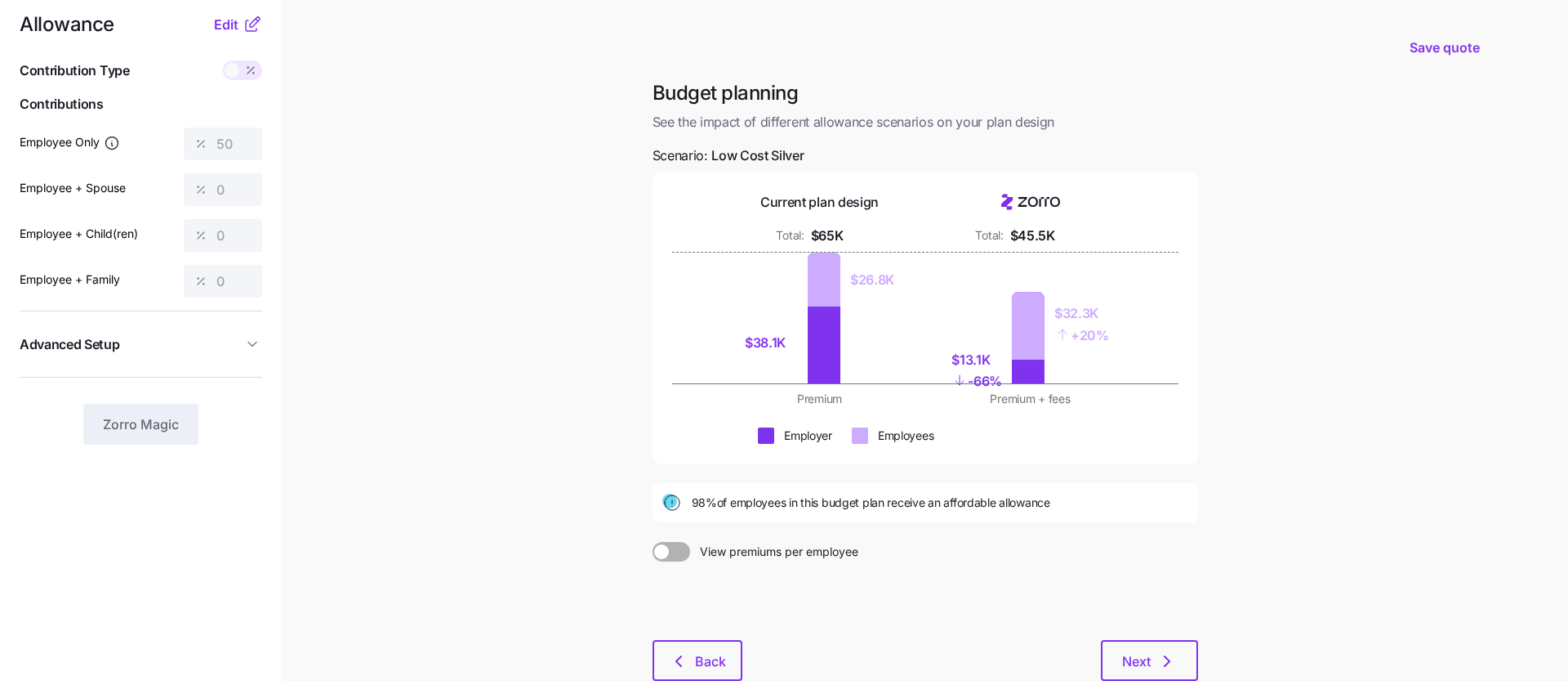
scroll to position [121, 0]
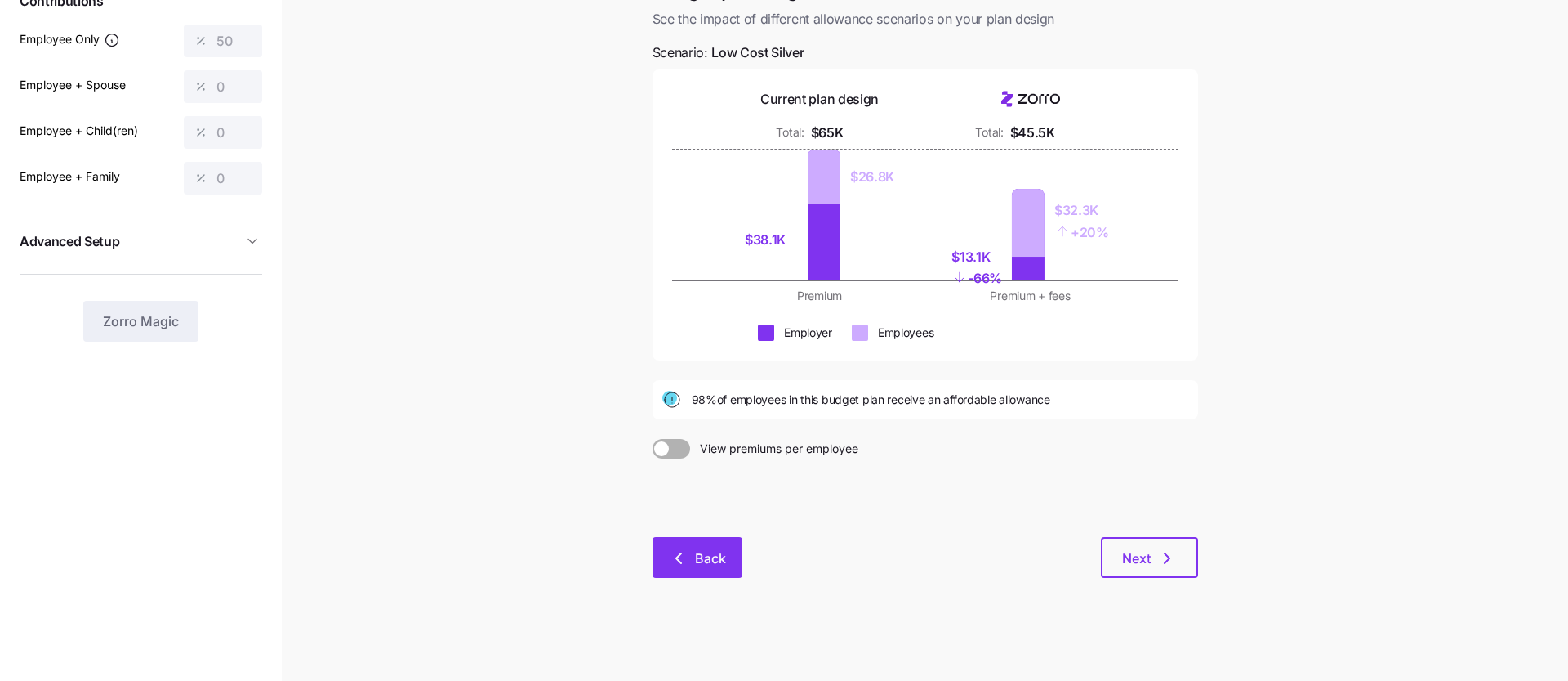
click at [699, 555] on span "Back" at bounding box center [711, 558] width 31 height 20
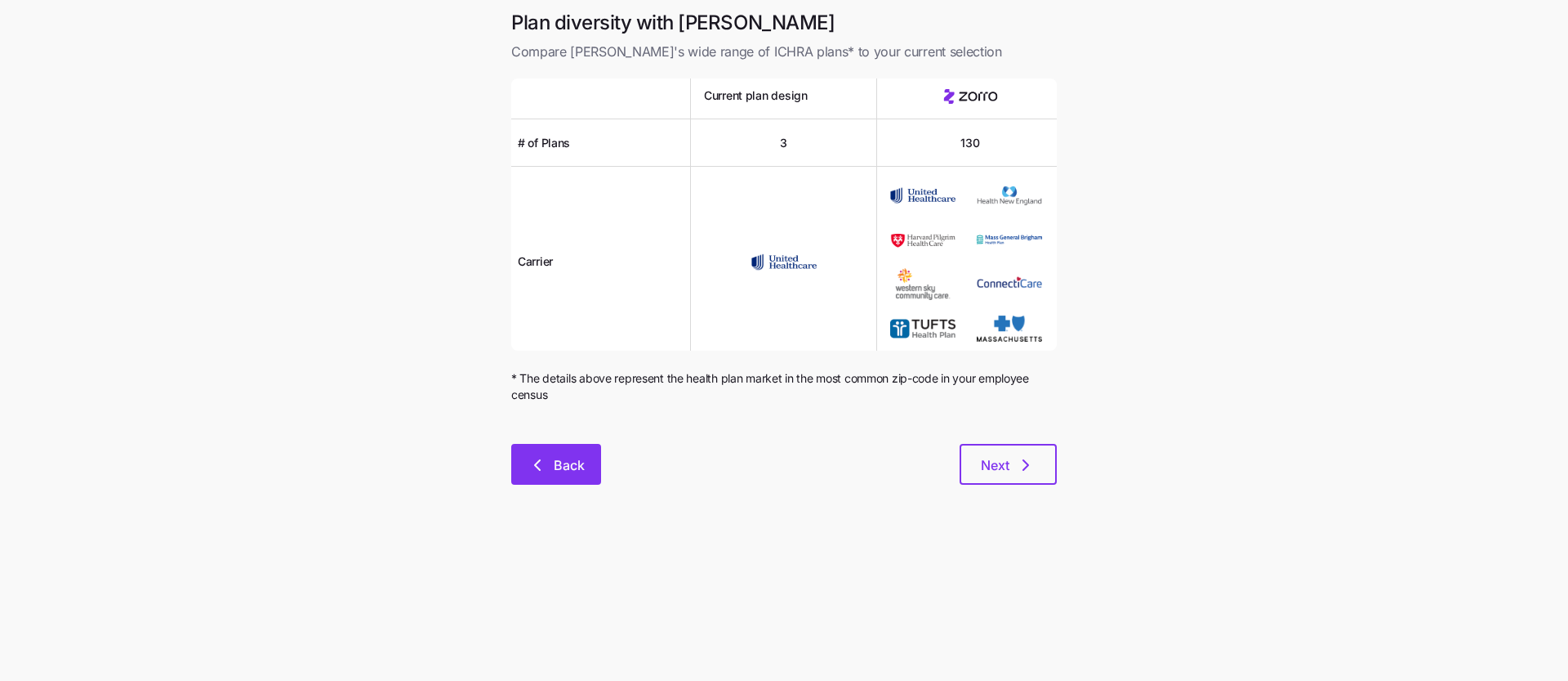
click at [583, 467] on span "Back" at bounding box center [569, 464] width 31 height 20
